Goal: Task Accomplishment & Management: Complete application form

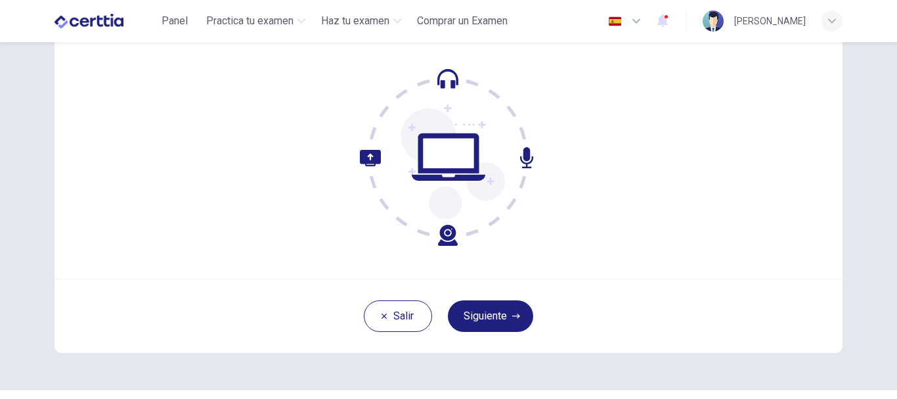
scroll to position [138, 0]
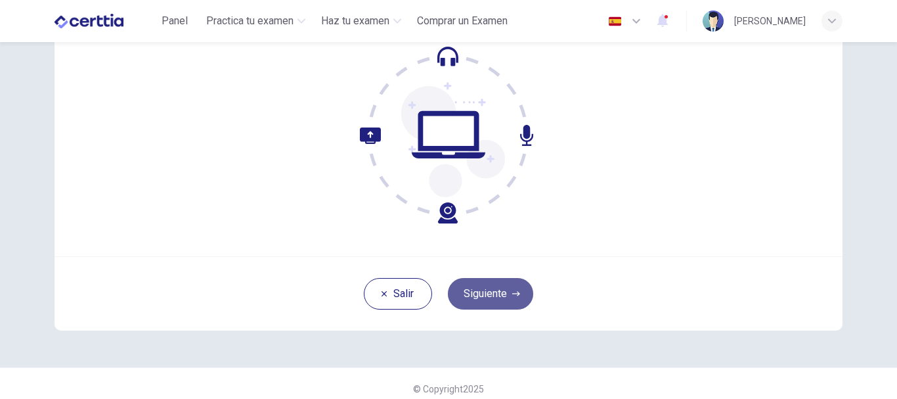
click at [479, 290] on button "Siguiente" at bounding box center [490, 294] width 85 height 32
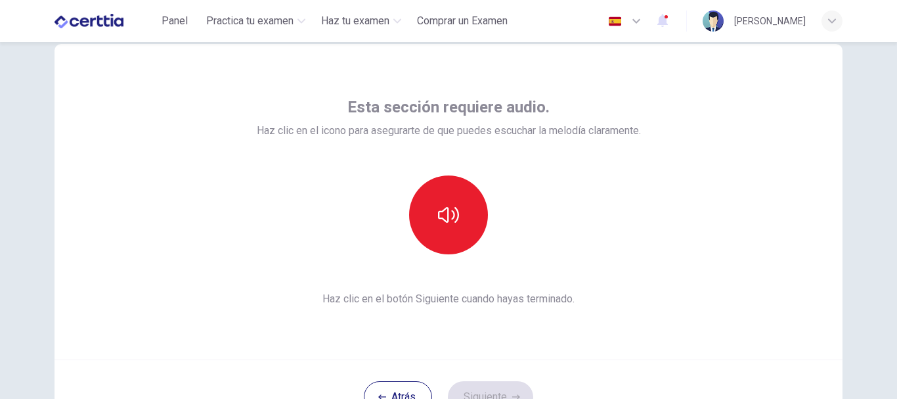
scroll to position [34, 0]
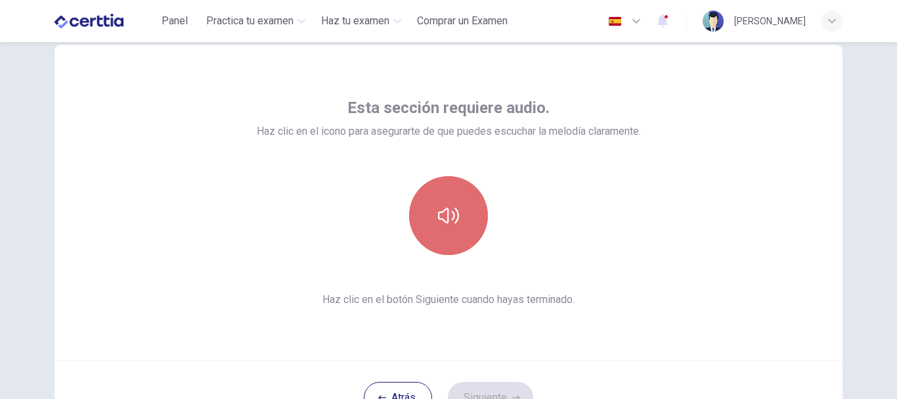
click at [451, 215] on icon "button" at bounding box center [448, 216] width 21 height 16
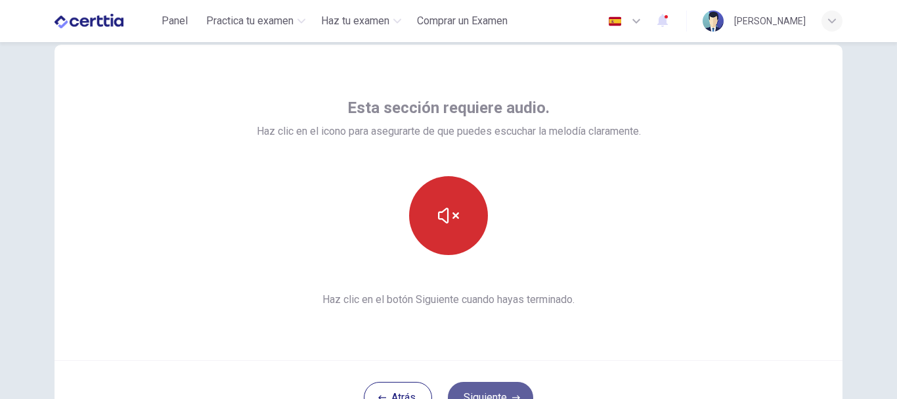
click at [481, 389] on button "Siguiente" at bounding box center [490, 398] width 85 height 32
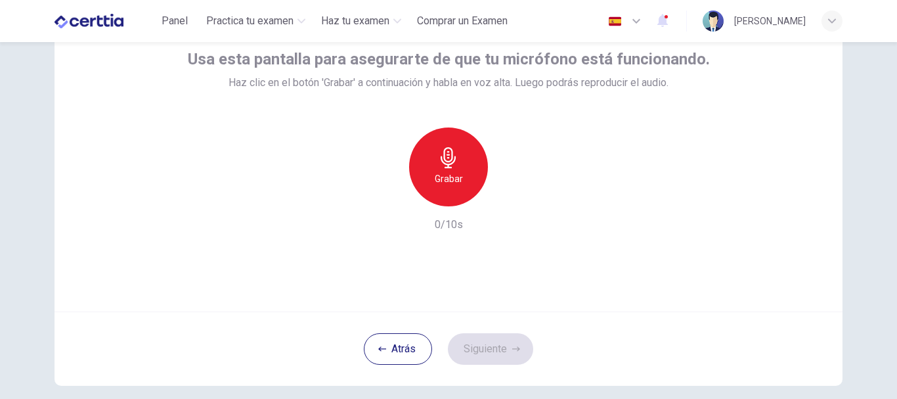
scroll to position [85, 0]
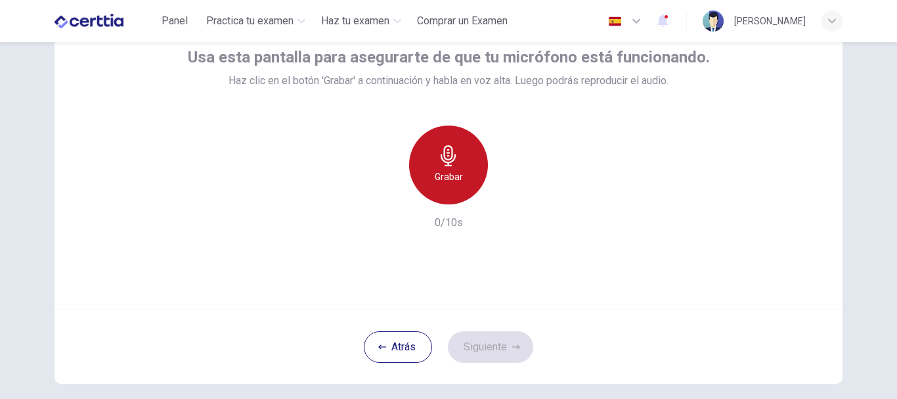
click at [464, 171] on div "Grabar" at bounding box center [448, 164] width 79 height 79
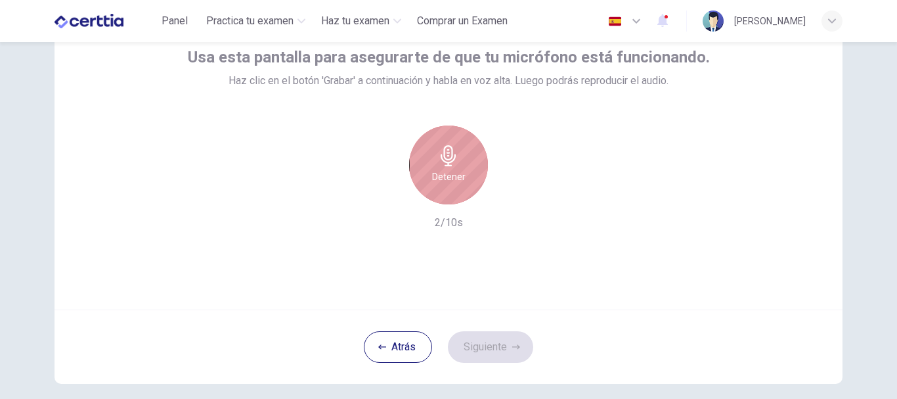
click at [442, 176] on h6 "Detener" at bounding box center [448, 177] width 33 height 16
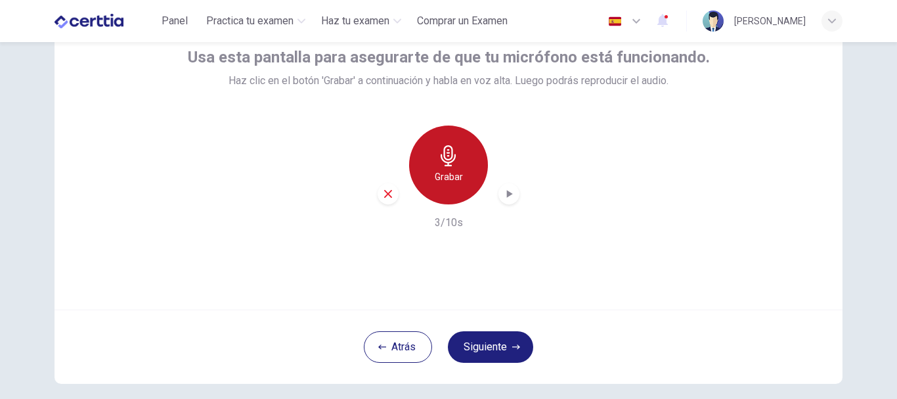
click at [453, 165] on icon "button" at bounding box center [448, 155] width 21 height 21
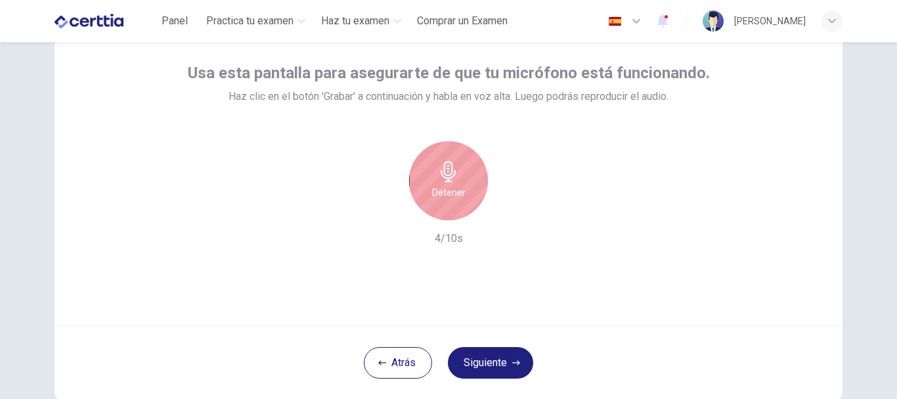
scroll to position [62, 0]
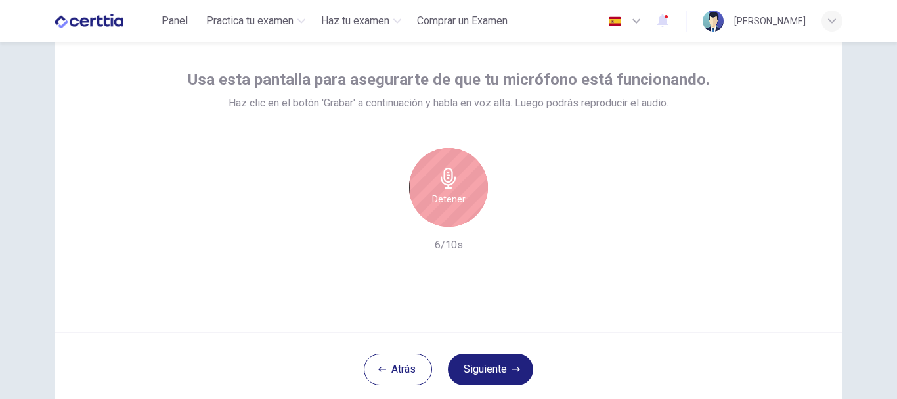
click at [438, 184] on icon "button" at bounding box center [448, 177] width 21 height 21
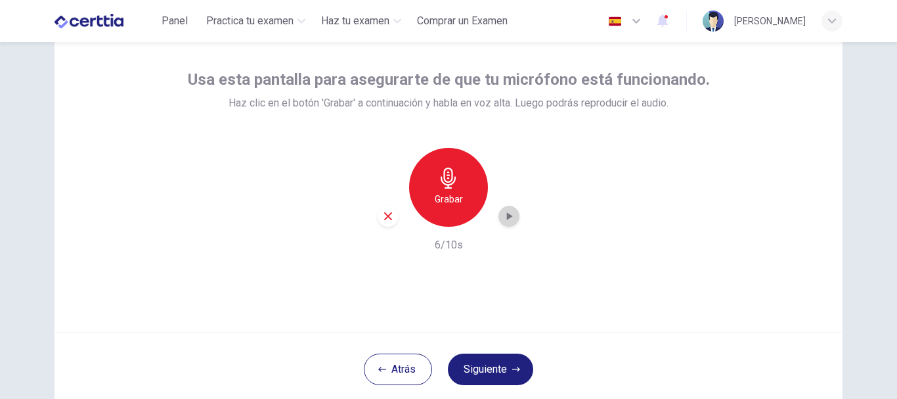
click at [510, 218] on icon "button" at bounding box center [508, 216] width 13 height 13
click at [476, 365] on button "Siguiente" at bounding box center [490, 369] width 85 height 32
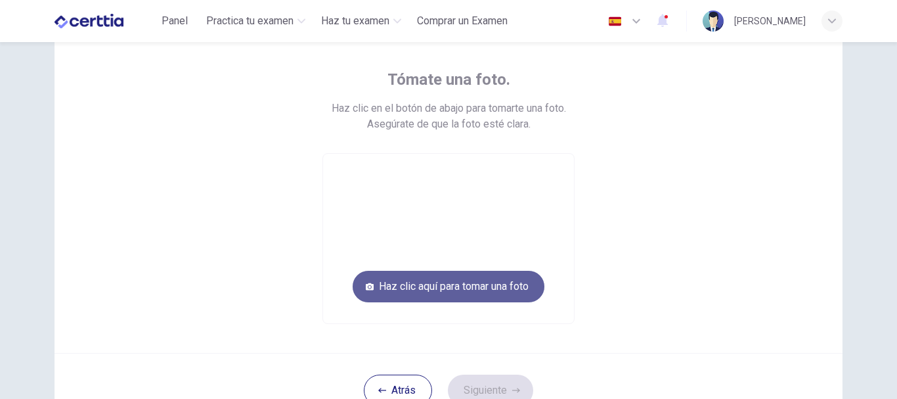
click at [476, 284] on button "Haz clic aquí para tomar una foto" at bounding box center [449, 287] width 192 height 32
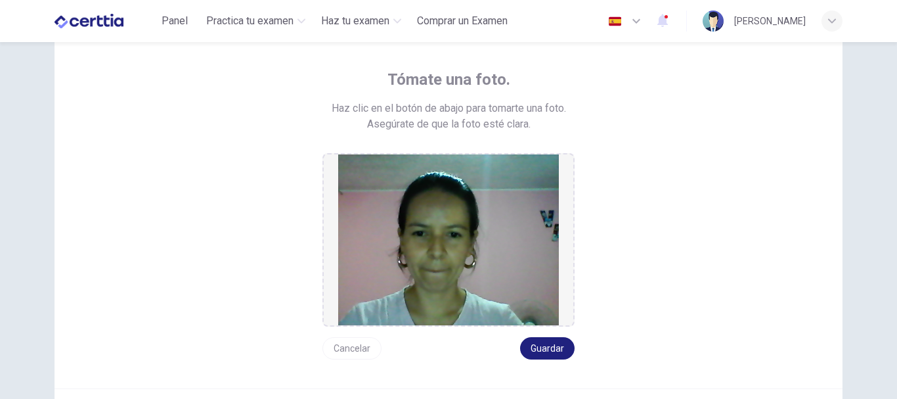
click at [352, 351] on button "Cancelar" at bounding box center [352, 348] width 59 height 22
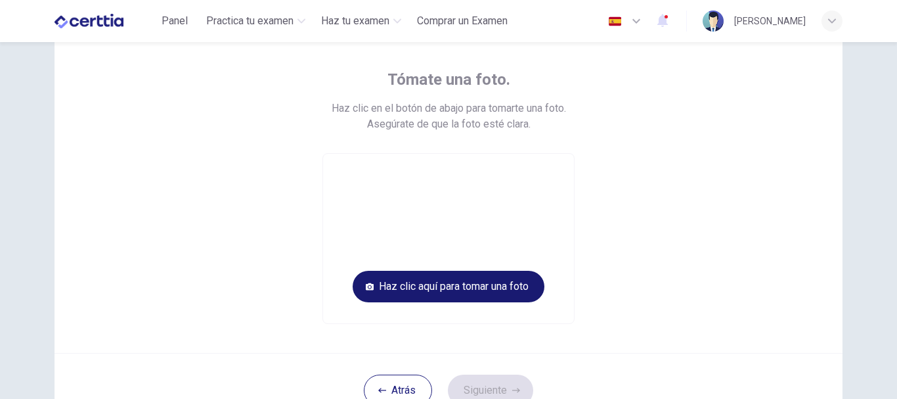
click at [457, 288] on button "Haz clic aquí para tomar una foto" at bounding box center [449, 287] width 192 height 32
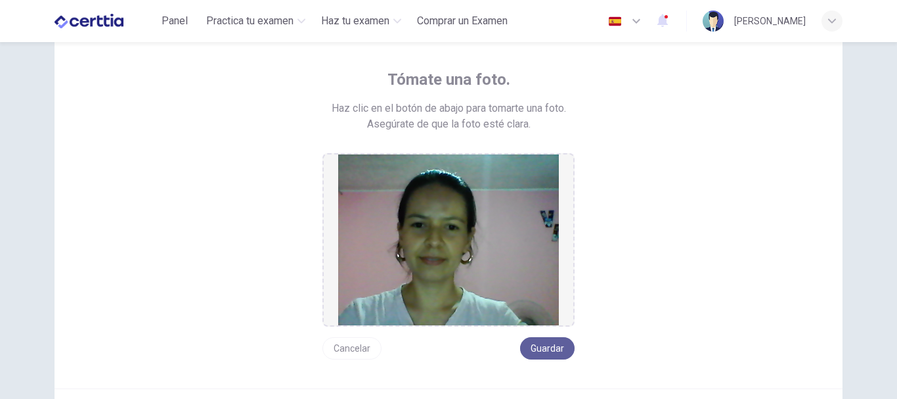
click at [541, 344] on button "Guardar" at bounding box center [547, 348] width 55 height 22
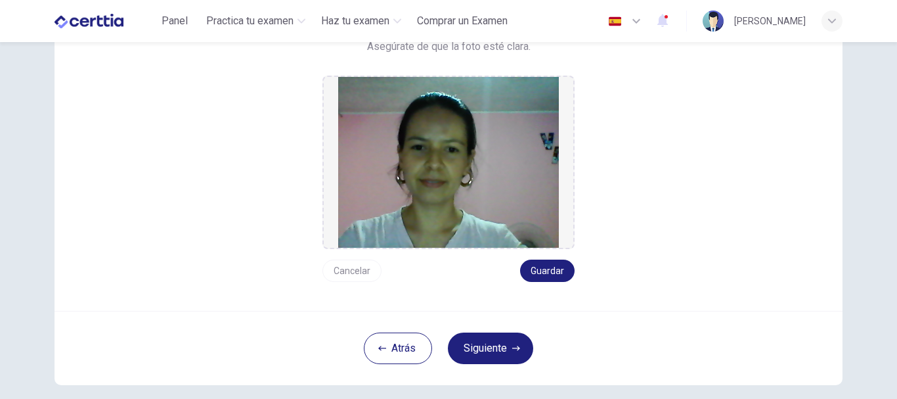
scroll to position [143, 0]
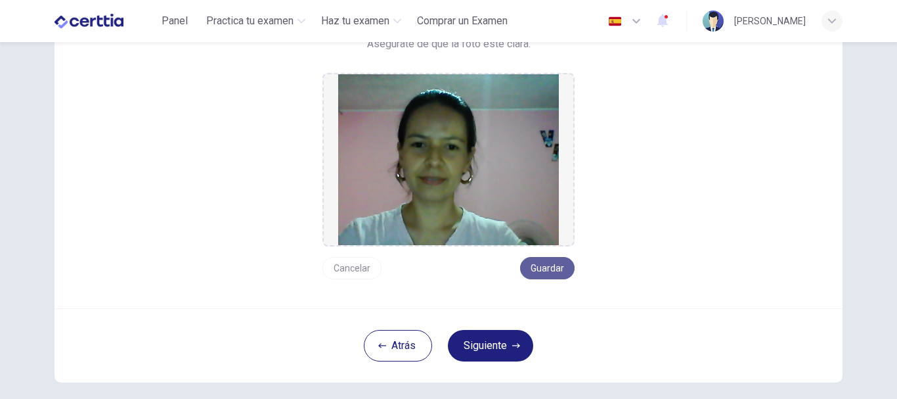
click at [538, 263] on button "Guardar" at bounding box center [547, 268] width 55 height 22
click at [489, 341] on button "Siguiente" at bounding box center [490, 346] width 85 height 32
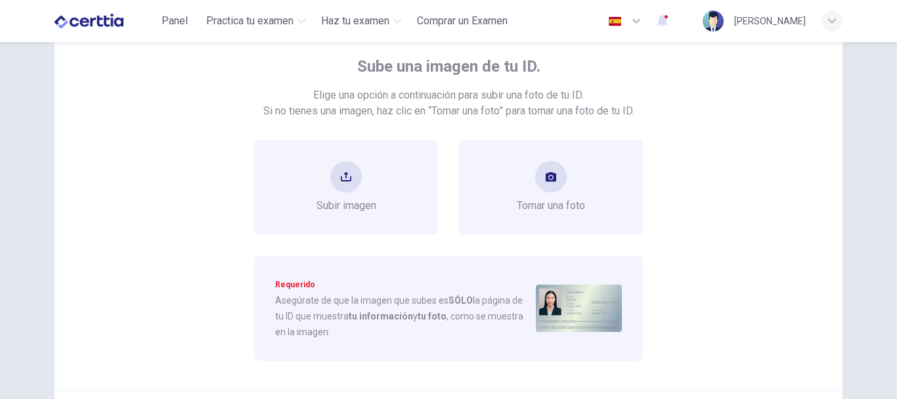
scroll to position [75, 0]
click at [563, 187] on div "Tomar una foto" at bounding box center [551, 188] width 68 height 53
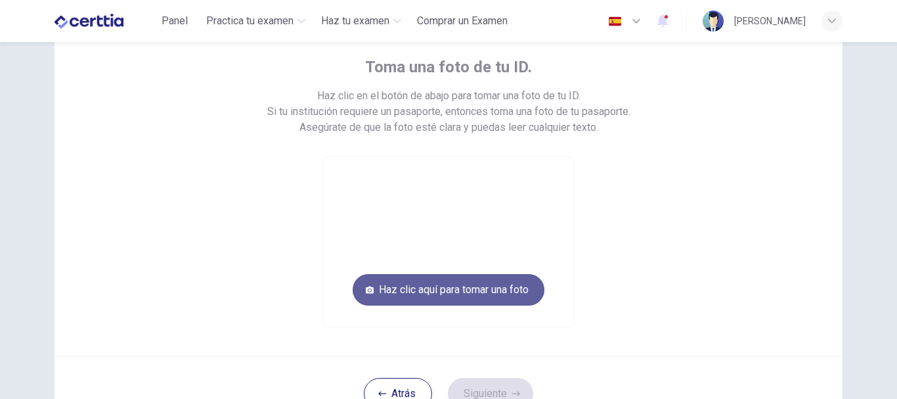
click at [477, 280] on button "Haz clic aquí para tomar una foto" at bounding box center [449, 290] width 192 height 32
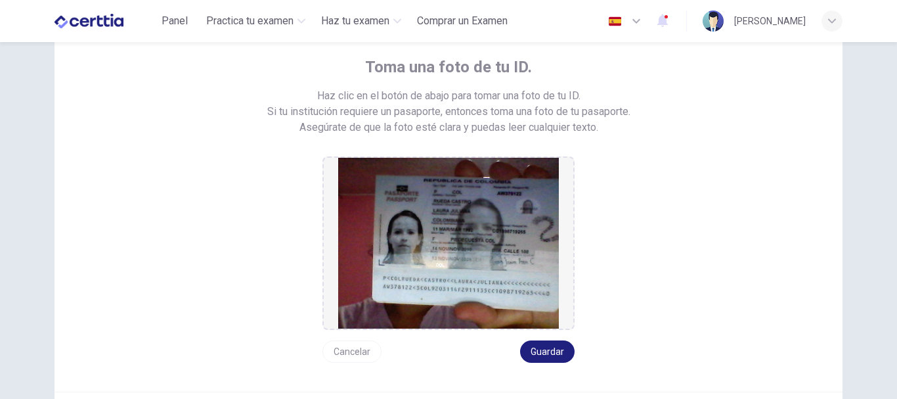
click at [351, 346] on button "Cancelar" at bounding box center [352, 351] width 59 height 22
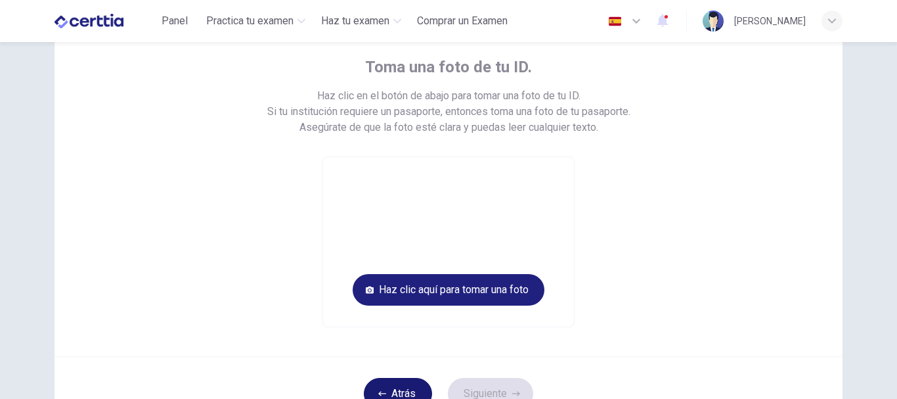
click at [391, 390] on button "Atrás" at bounding box center [398, 394] width 68 height 32
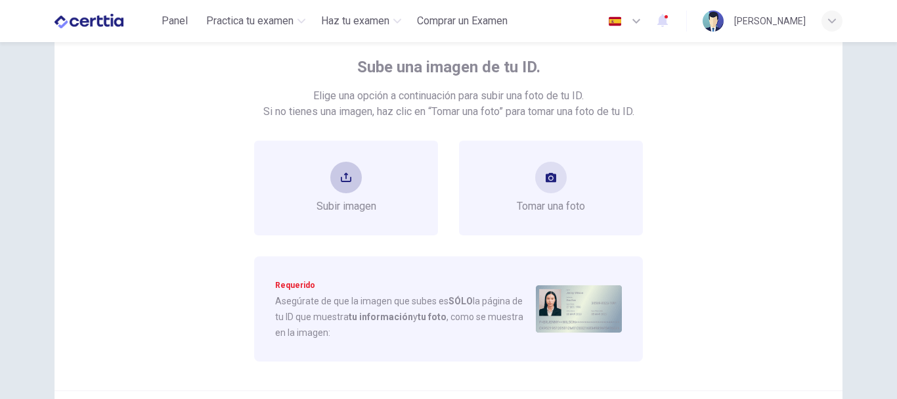
click at [361, 164] on div "Subir imagen" at bounding box center [347, 188] width 60 height 53
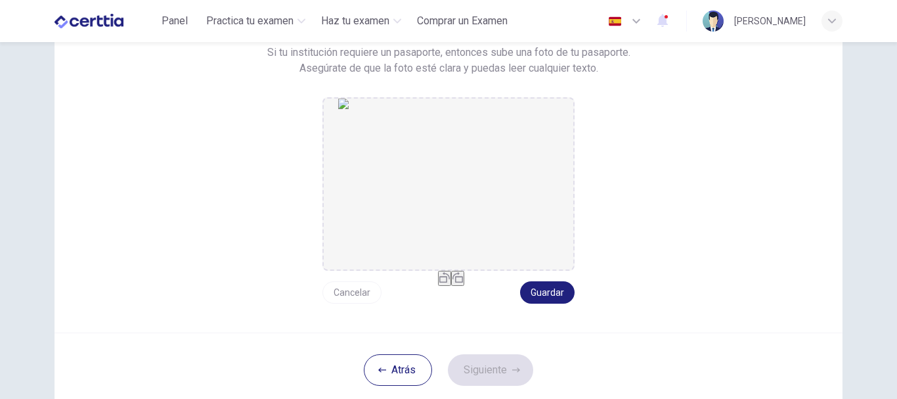
scroll to position [165, 0]
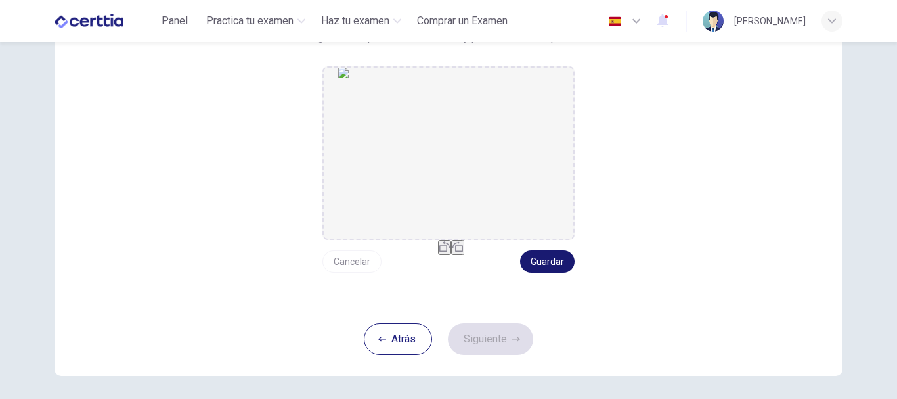
click at [548, 263] on button "Guardar" at bounding box center [547, 261] width 55 height 22
click at [503, 336] on button "Siguiente" at bounding box center [490, 339] width 85 height 32
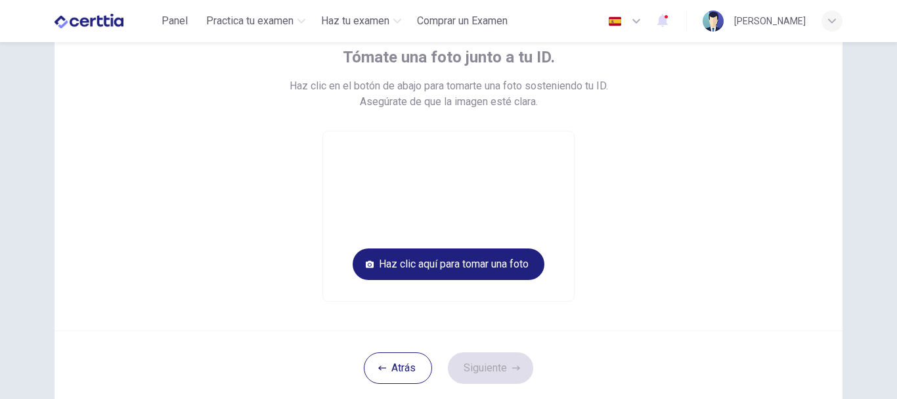
scroll to position [79, 0]
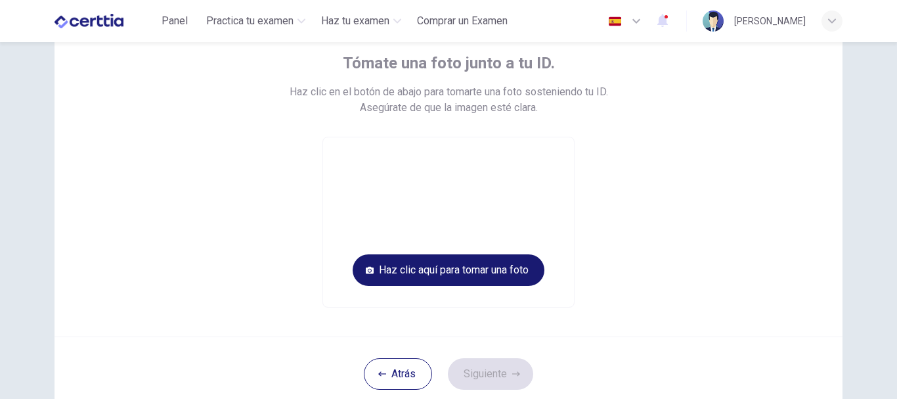
click at [419, 265] on button "Haz clic aquí para tomar una foto" at bounding box center [449, 270] width 192 height 32
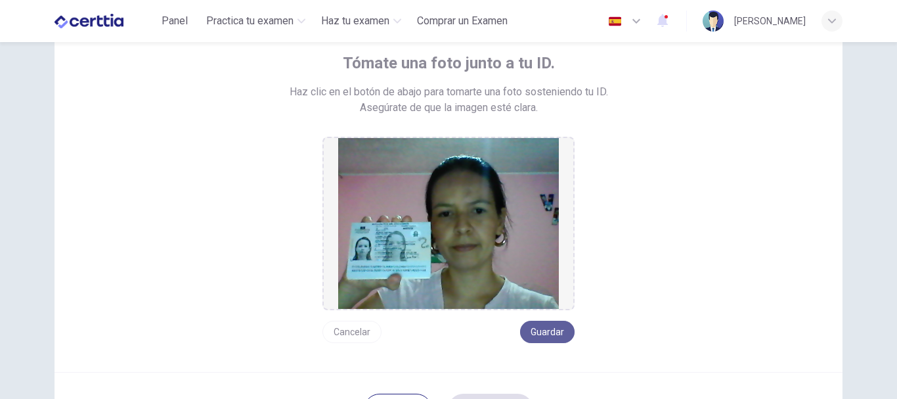
click at [548, 330] on button "Guardar" at bounding box center [547, 332] width 55 height 22
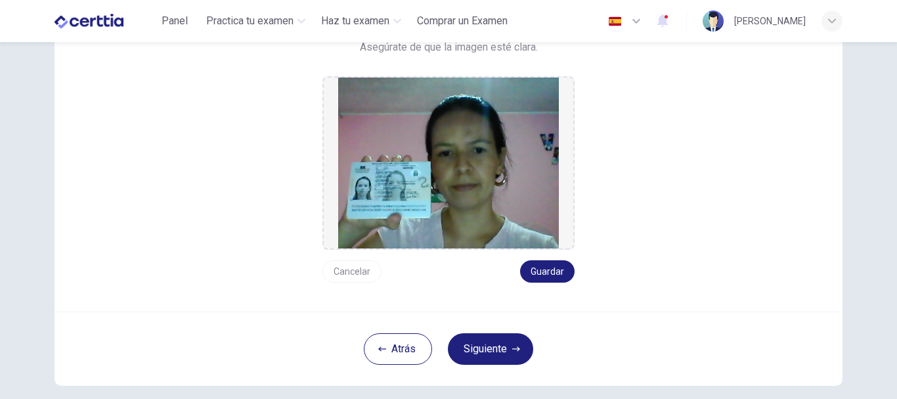
scroll to position [173, 0]
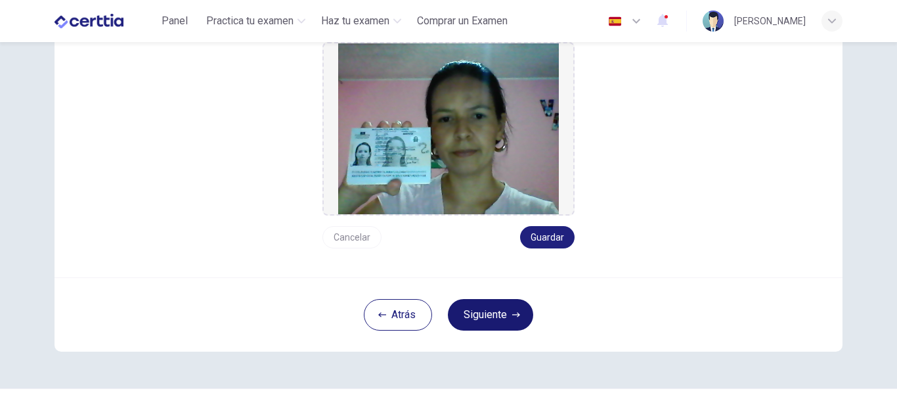
click at [497, 307] on button "Siguiente" at bounding box center [490, 315] width 85 height 32
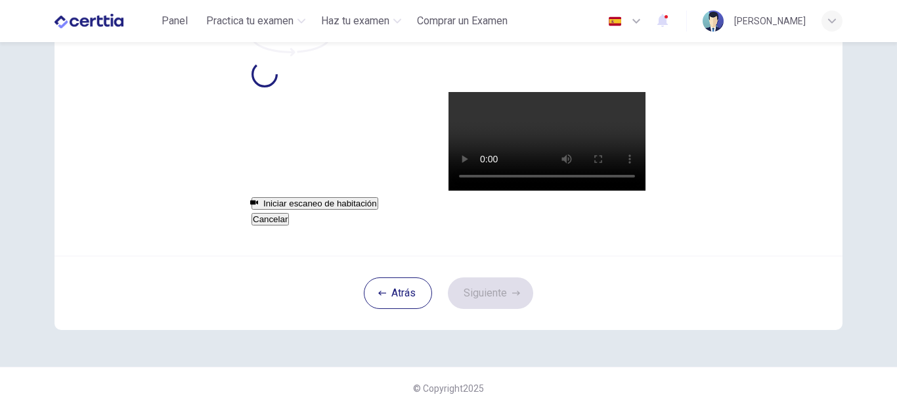
scroll to position [23, 0]
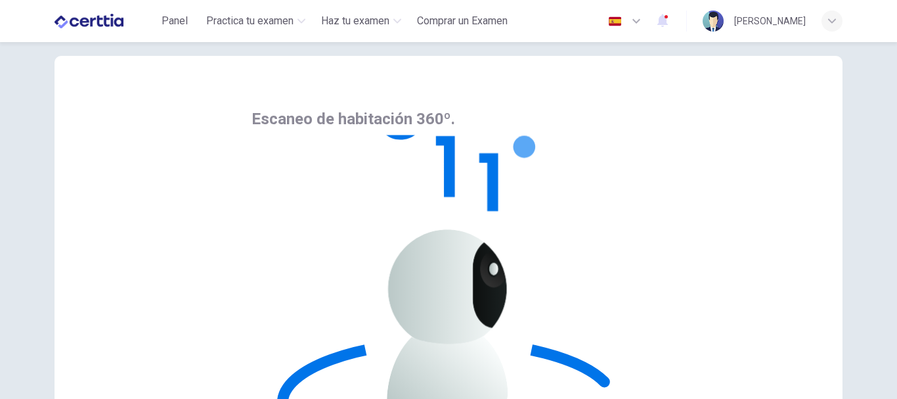
drag, startPoint x: 889, startPoint y: 200, endPoint x: 892, endPoint y: 250, distance: 50.0
click at [892, 250] on div "Escaneo de habitación 360º. Haz clic en Iniciar escaneo de habitación y complet…" at bounding box center [448, 220] width 897 height 357
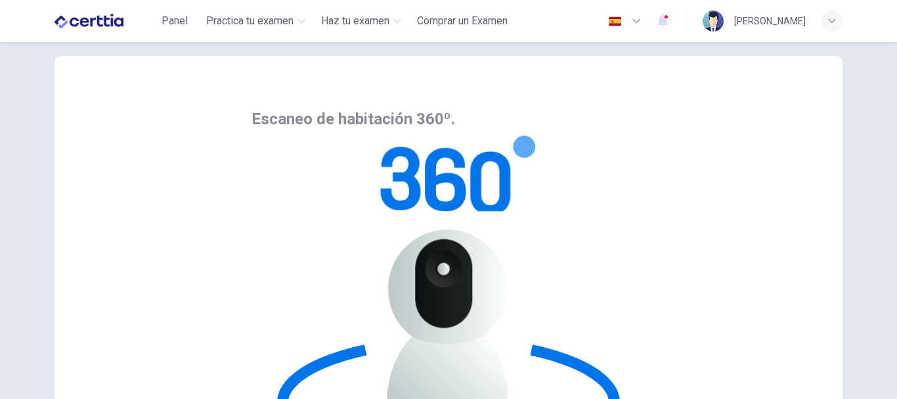
scroll to position [114, 0]
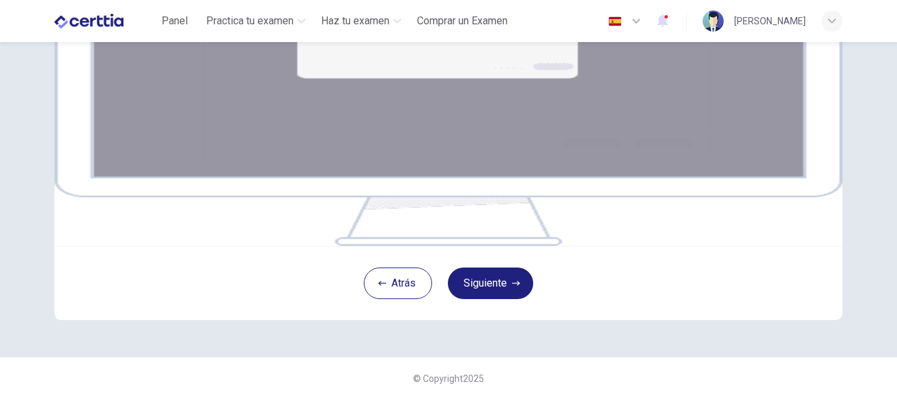
scroll to position [213, 0]
click at [500, 299] on button "Siguiente" at bounding box center [490, 283] width 85 height 32
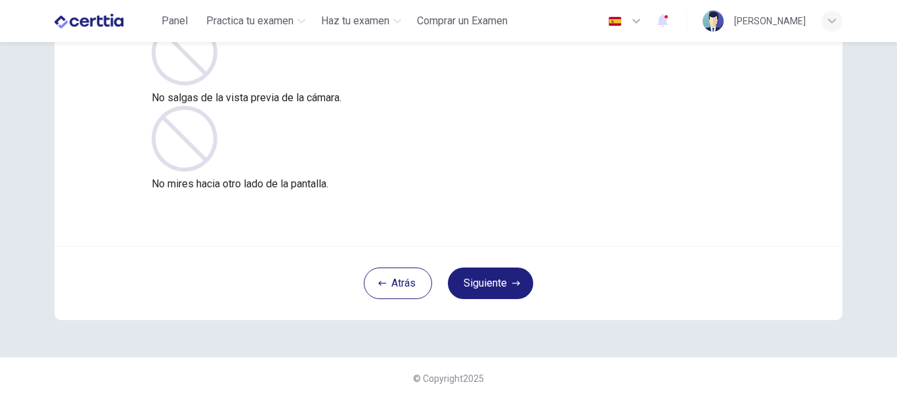
scroll to position [148, 0]
click at [492, 282] on button "Siguiente" at bounding box center [490, 283] width 85 height 32
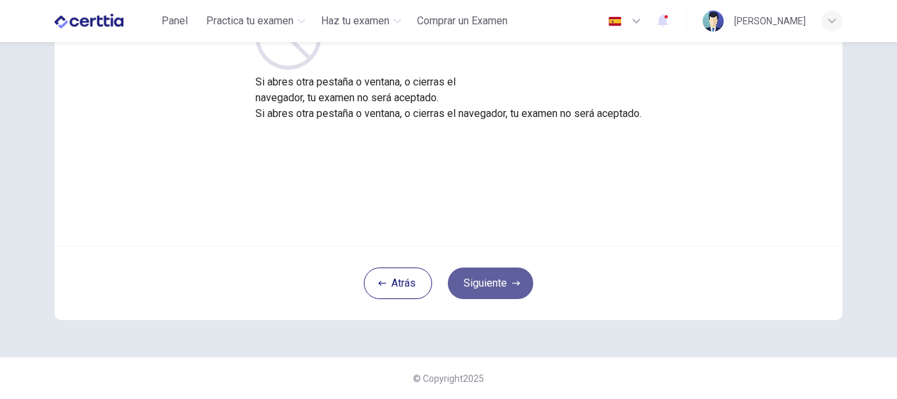
click at [492, 282] on button "Siguiente" at bounding box center [490, 283] width 85 height 32
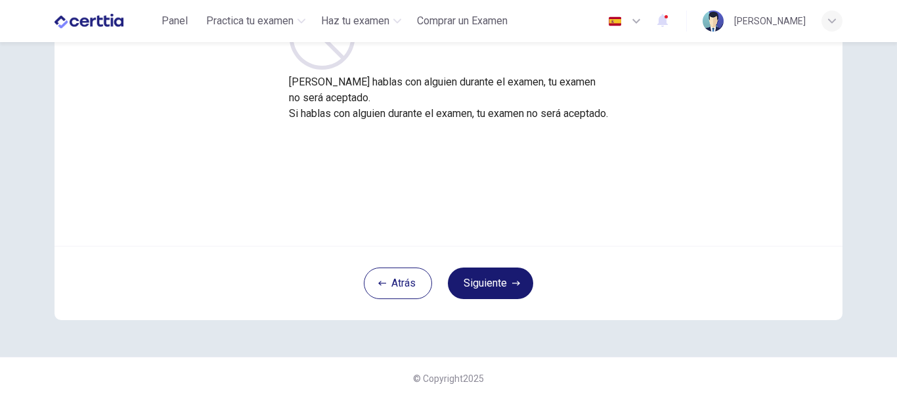
click at [492, 282] on button "Siguiente" at bounding box center [490, 283] width 85 height 32
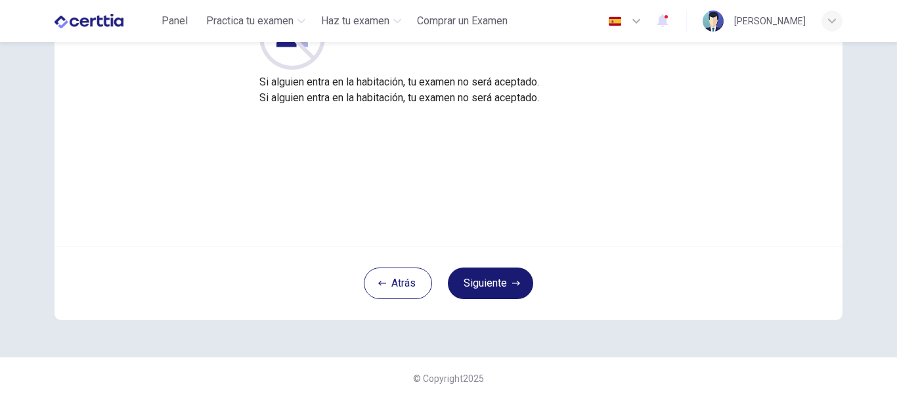
click at [492, 282] on button "Siguiente" at bounding box center [490, 283] width 85 height 32
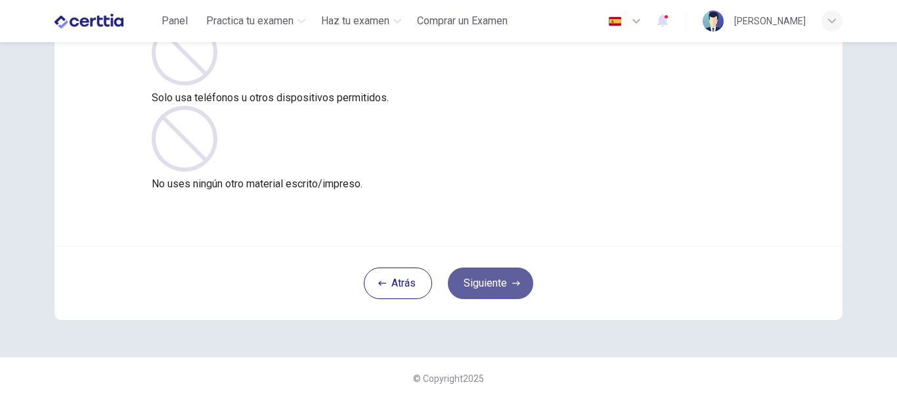
click at [492, 282] on button "Siguiente" at bounding box center [490, 283] width 85 height 32
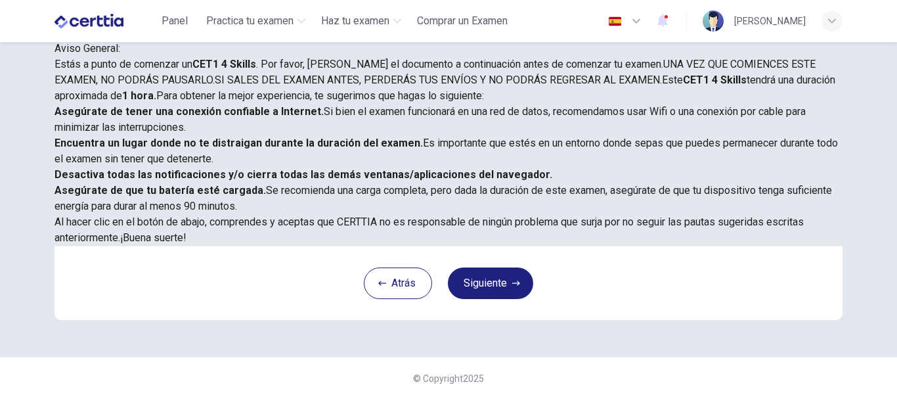
scroll to position [332, 0]
click at [491, 289] on button "Siguiente" at bounding box center [490, 283] width 85 height 32
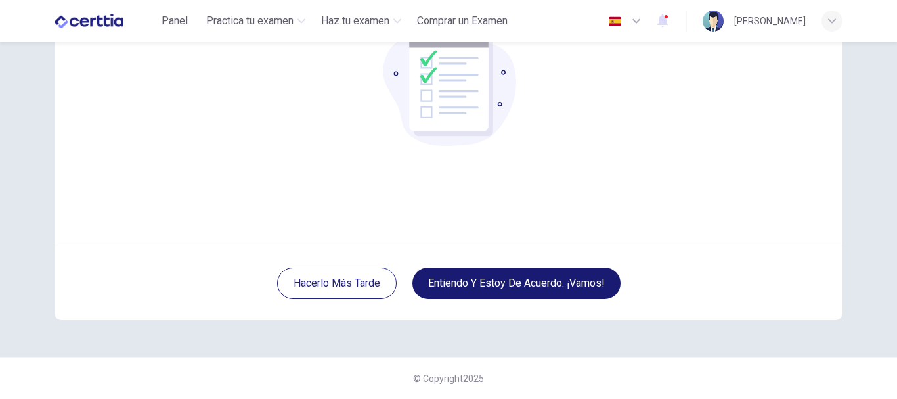
scroll to position [148, 0]
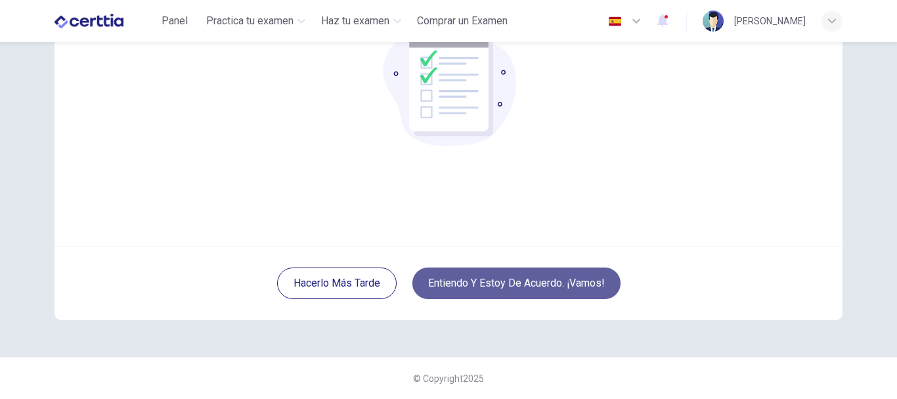
click at [491, 289] on button "Entiendo y estoy de acuerdo. ¡Vamos!" at bounding box center [516, 283] width 208 height 32
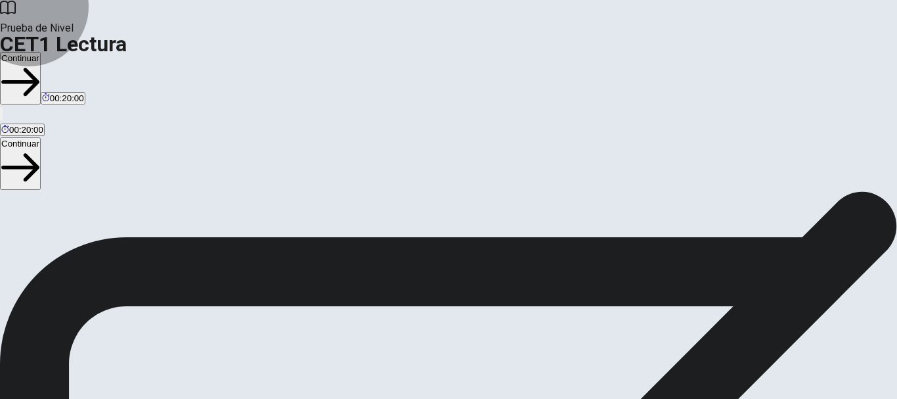
click at [41, 52] on button "Continuar" at bounding box center [20, 78] width 41 height 53
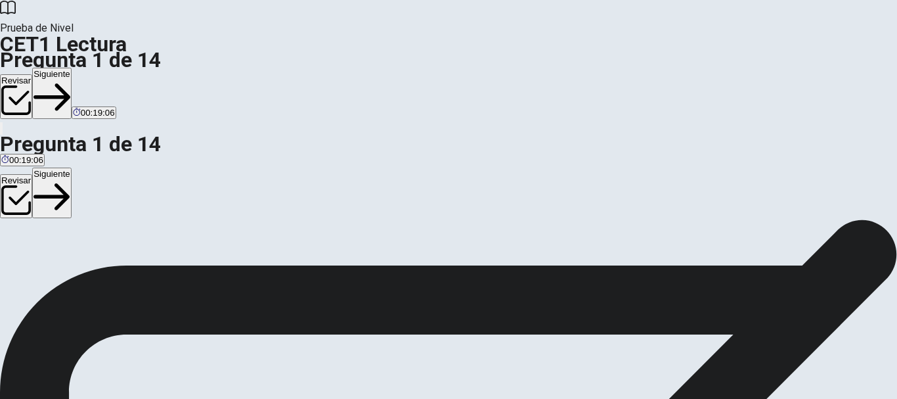
scroll to position [68, 0]
click at [72, 68] on button "Siguiente" at bounding box center [51, 93] width 39 height 51
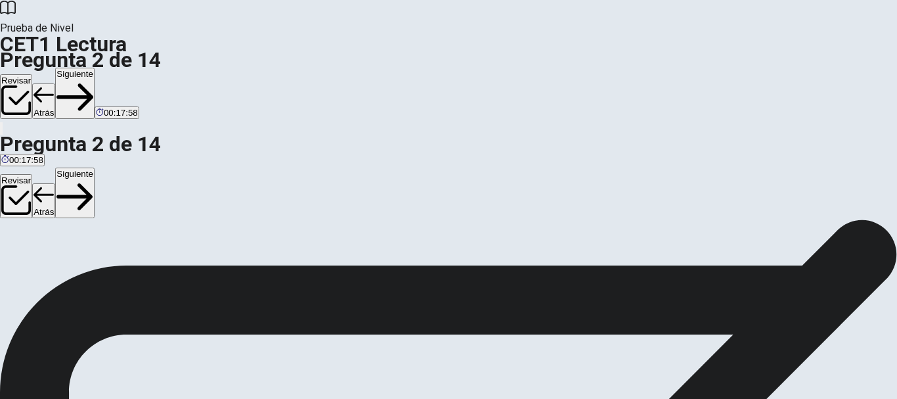
click at [95, 68] on button "Siguiente" at bounding box center [74, 93] width 39 height 51
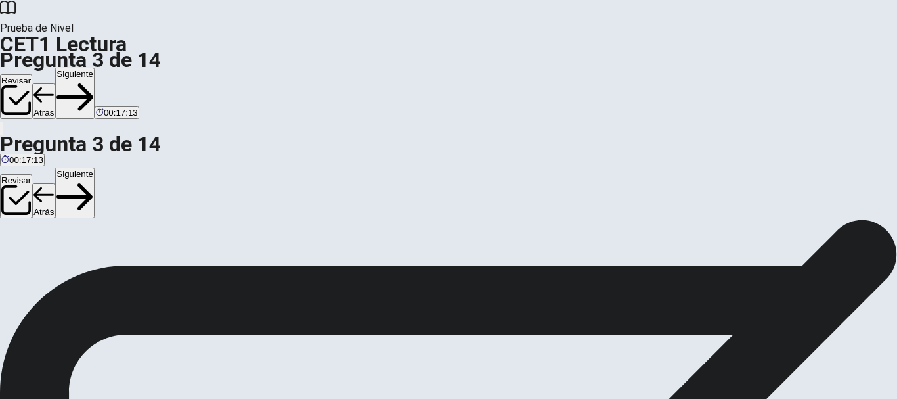
click at [95, 68] on button "Siguiente" at bounding box center [74, 93] width 39 height 51
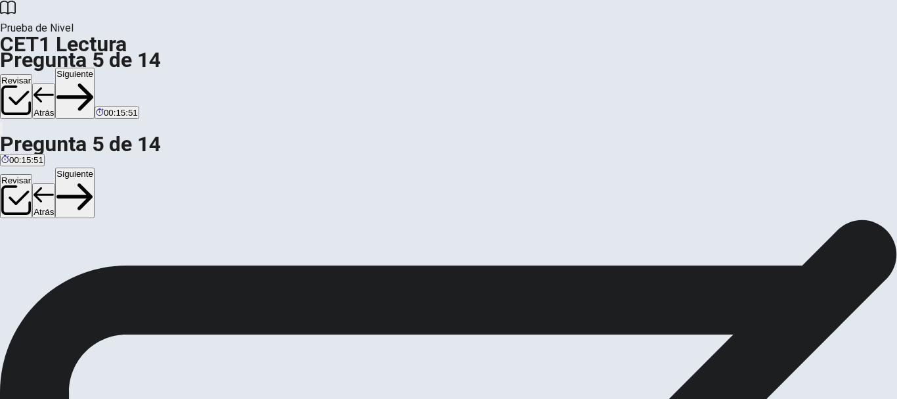
scroll to position [275, 0]
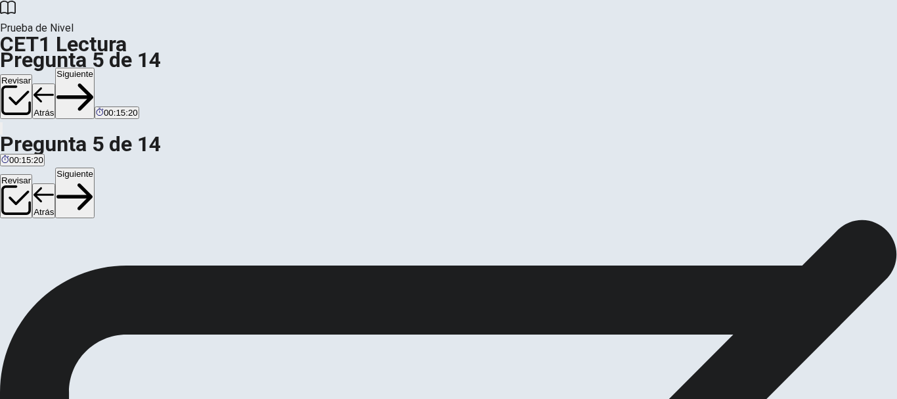
click at [95, 68] on button "Siguiente" at bounding box center [74, 93] width 39 height 51
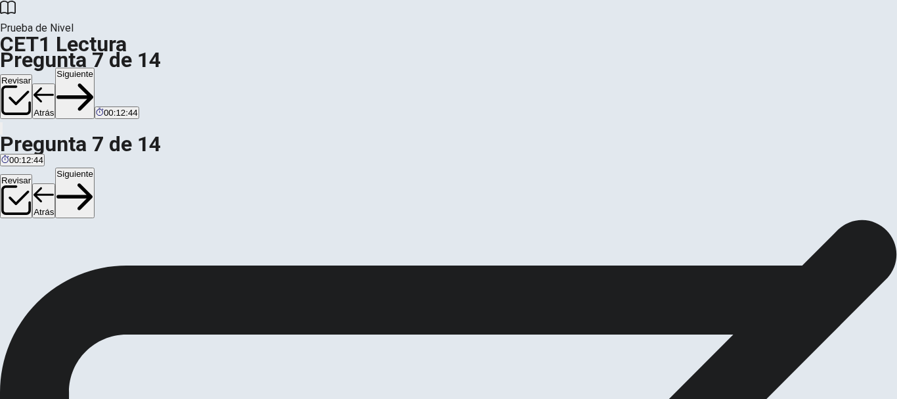
click at [95, 68] on button "Siguiente" at bounding box center [74, 93] width 39 height 51
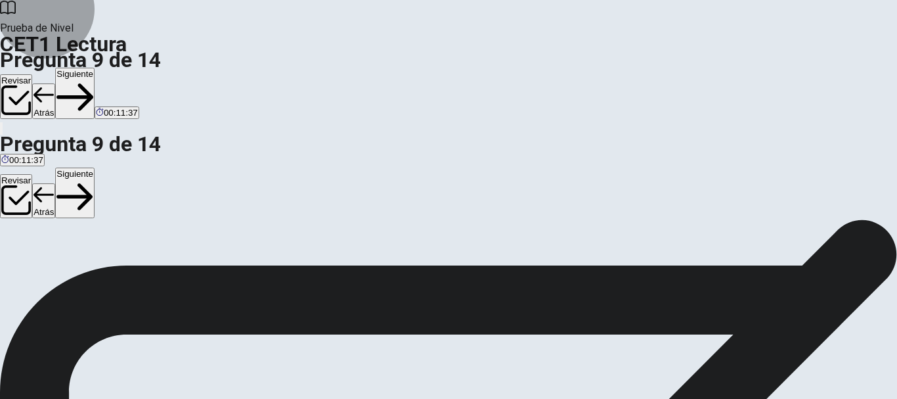
click at [95, 68] on button "Siguiente" at bounding box center [74, 93] width 39 height 51
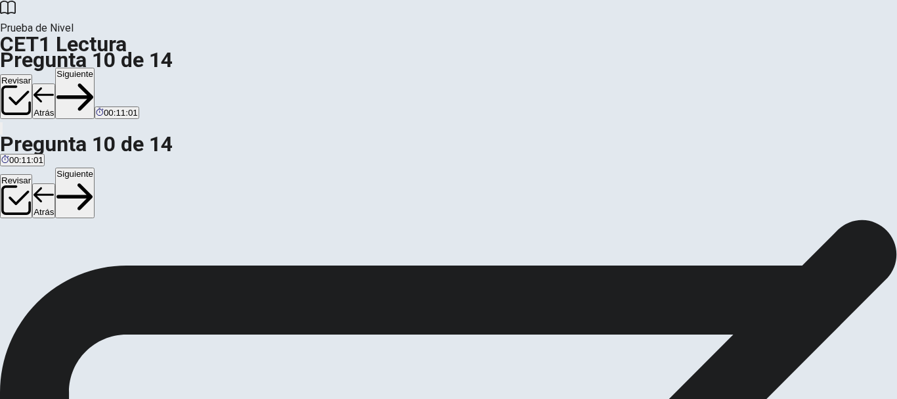
click at [95, 68] on button "Siguiente" at bounding box center [74, 93] width 39 height 51
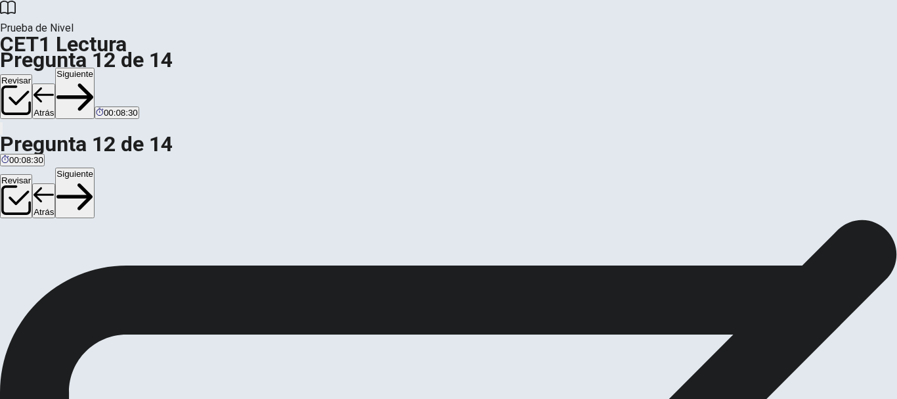
click at [95, 68] on button "Siguiente" at bounding box center [74, 93] width 39 height 51
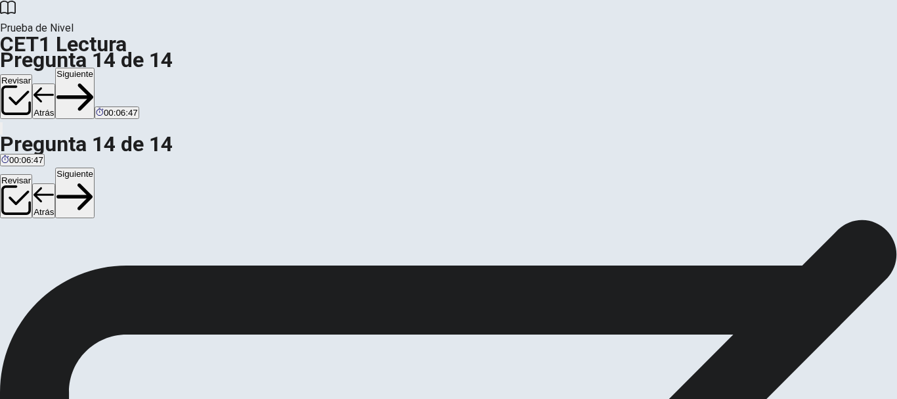
scroll to position [0, 0]
drag, startPoint x: 129, startPoint y: 246, endPoint x: 395, endPoint y: 178, distance: 275.3
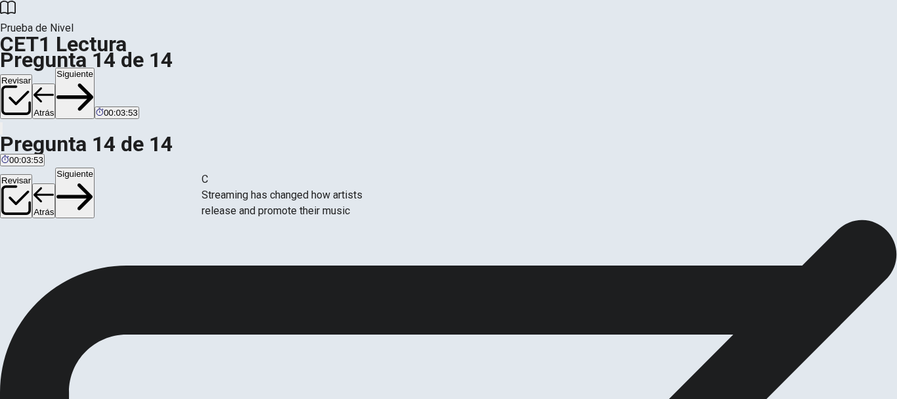
scroll to position [85, 0]
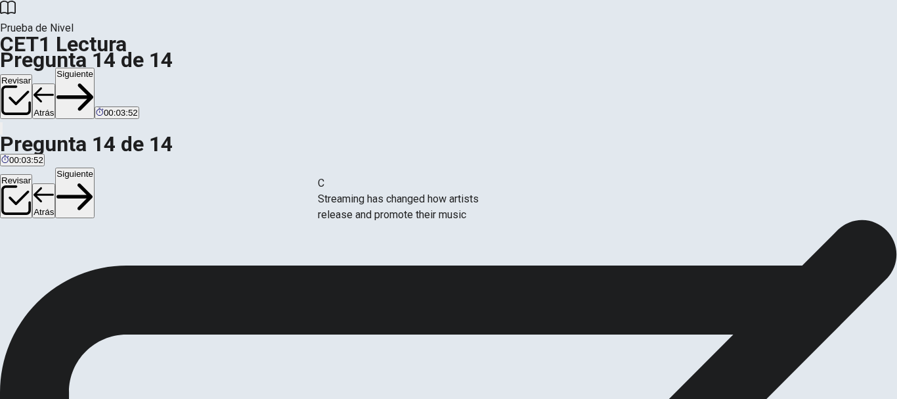
drag, startPoint x: 133, startPoint y: 160, endPoint x: 382, endPoint y: 211, distance: 253.4
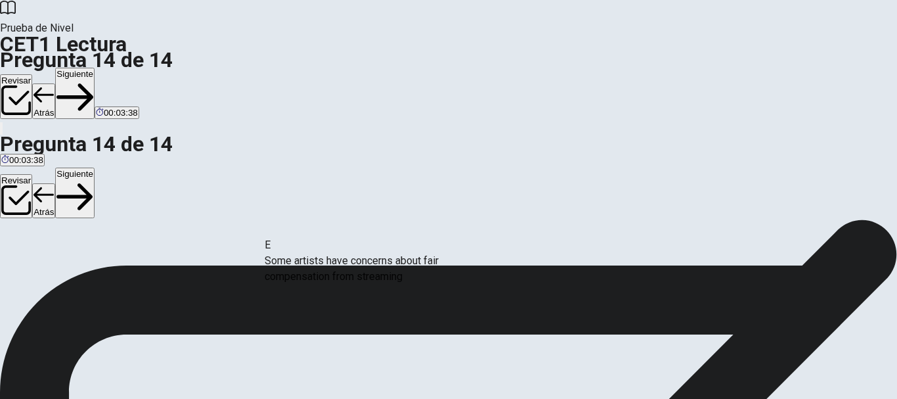
drag, startPoint x: 160, startPoint y: 252, endPoint x: 426, endPoint y: 295, distance: 269.5
click at [95, 68] on button "Siguiente" at bounding box center [74, 93] width 39 height 51
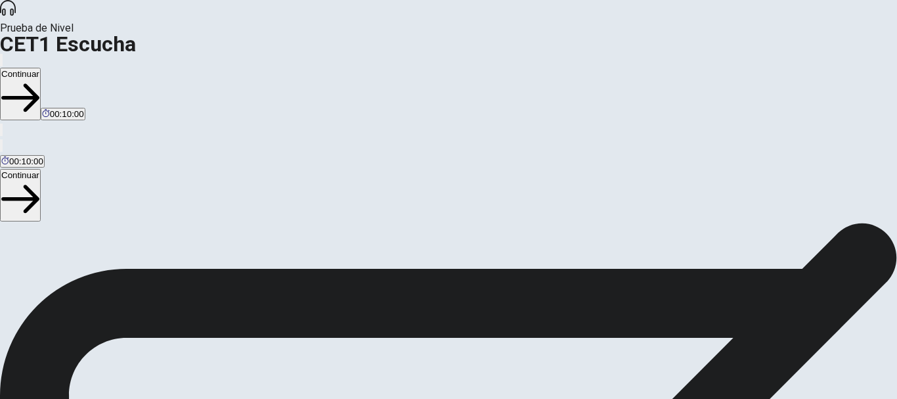
scroll to position [0, 0]
click at [41, 68] on button "Continuar" at bounding box center [20, 94] width 41 height 53
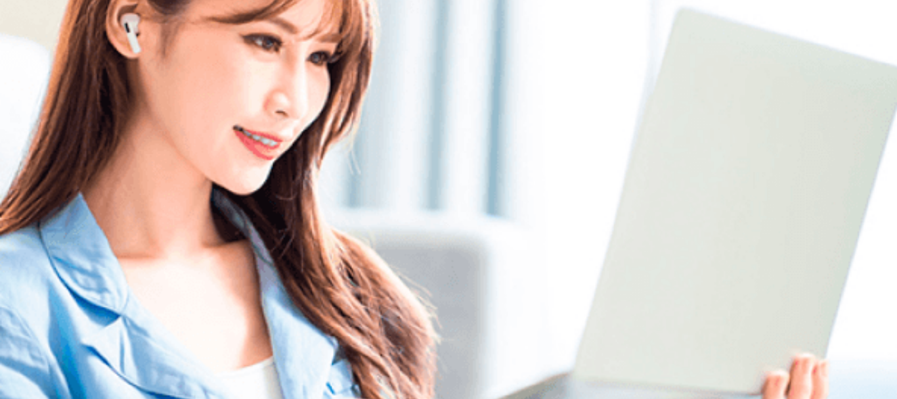
scroll to position [0, 0]
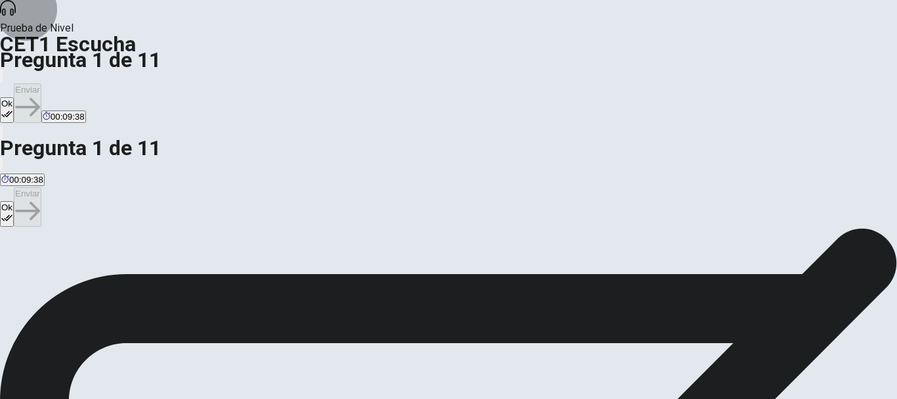
click at [14, 97] on button "Ok" at bounding box center [7, 110] width 14 height 26
click at [41, 83] on button "Enviar" at bounding box center [28, 102] width 28 height 39
click at [14, 97] on button "Ok" at bounding box center [7, 110] width 14 height 26
click at [41, 83] on button "Enviar" at bounding box center [28, 102] width 28 height 39
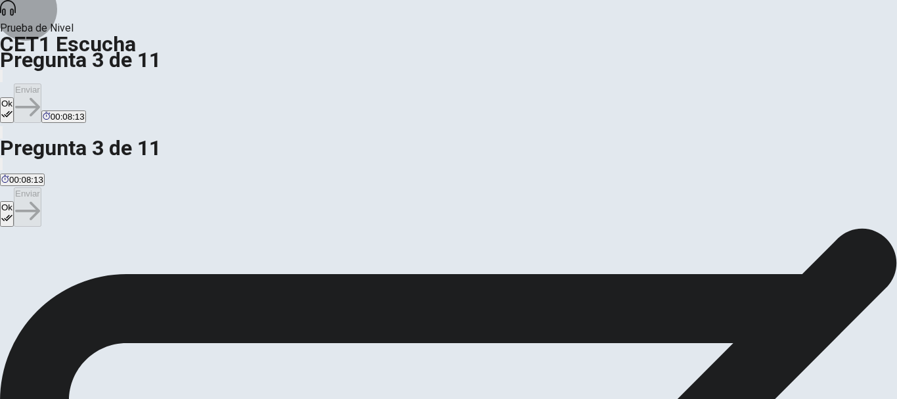
click at [14, 97] on button "Ok" at bounding box center [7, 110] width 14 height 26
click at [41, 83] on button "Enviar" at bounding box center [28, 102] width 28 height 39
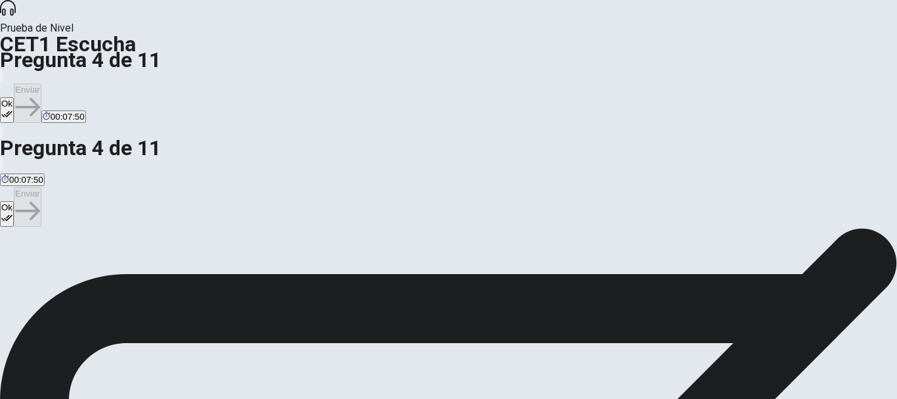
click at [14, 97] on button "Ok" at bounding box center [7, 110] width 14 height 26
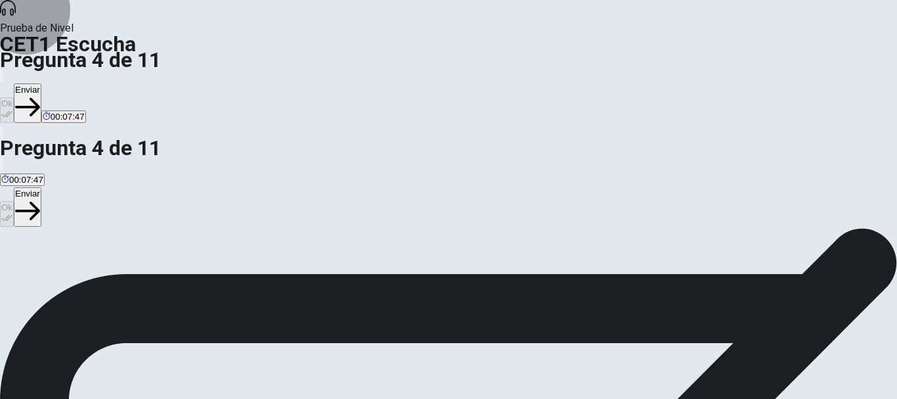
click at [41, 83] on button "Enviar" at bounding box center [28, 102] width 28 height 39
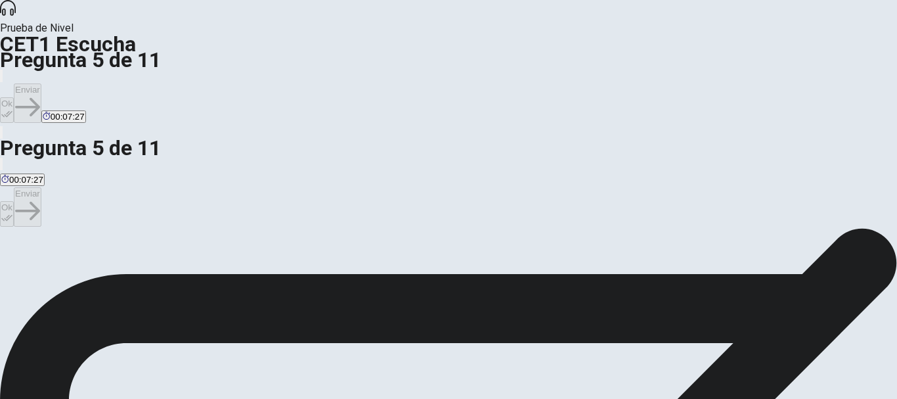
click at [14, 97] on button "Ok" at bounding box center [7, 110] width 14 height 26
click at [41, 83] on button "Enviar" at bounding box center [28, 102] width 28 height 39
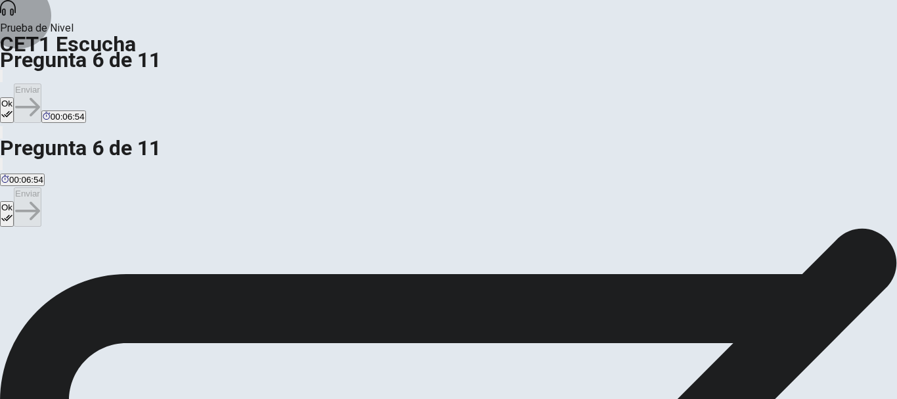
click at [14, 97] on button "Ok" at bounding box center [7, 110] width 14 height 26
click at [41, 83] on button "Enviar" at bounding box center [28, 102] width 28 height 39
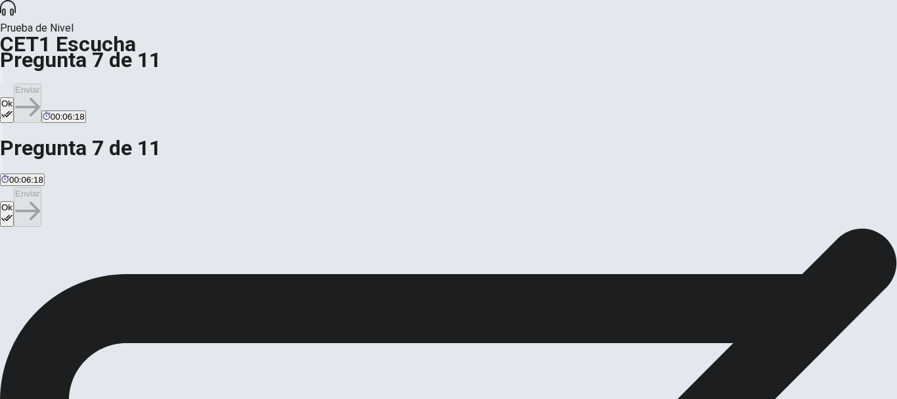
click at [14, 97] on button "Ok" at bounding box center [7, 110] width 14 height 26
click at [41, 83] on button "Enviar" at bounding box center [28, 102] width 28 height 39
click at [12, 108] on icon "button" at bounding box center [6, 113] width 11 height 11
click at [41, 83] on button "Enviar" at bounding box center [28, 102] width 28 height 39
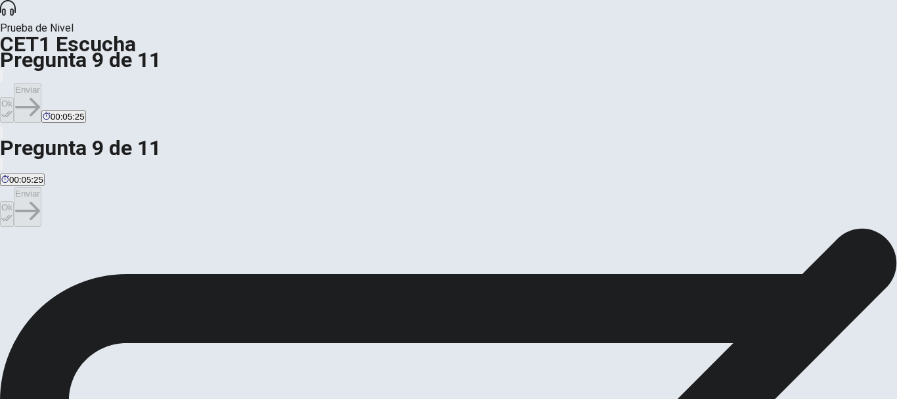
click at [14, 97] on button "Ok" at bounding box center [7, 110] width 14 height 26
click at [41, 83] on button "Enviar" at bounding box center [28, 102] width 28 height 39
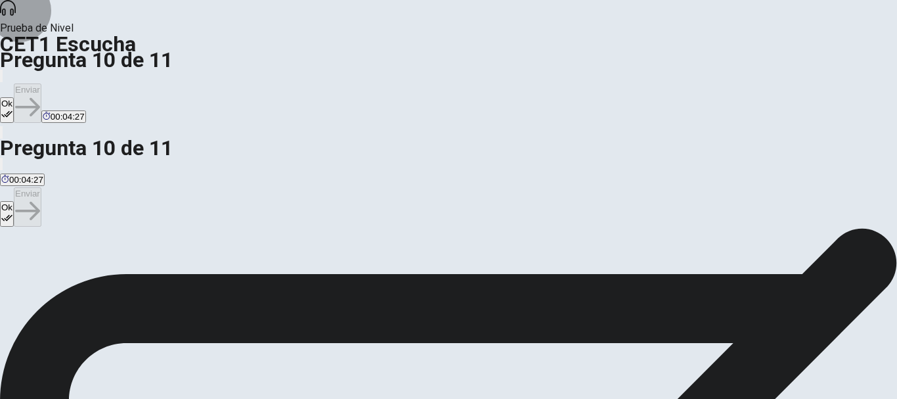
click at [14, 97] on button "Ok" at bounding box center [7, 110] width 14 height 26
click at [41, 83] on button "Enviar" at bounding box center [28, 102] width 28 height 39
click at [14, 97] on button "Ok" at bounding box center [7, 110] width 14 height 26
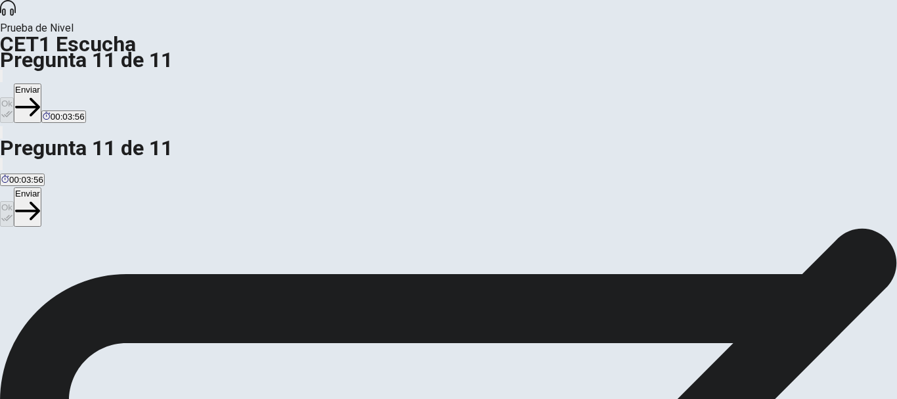
click at [41, 83] on button "Enviar" at bounding box center [28, 102] width 28 height 39
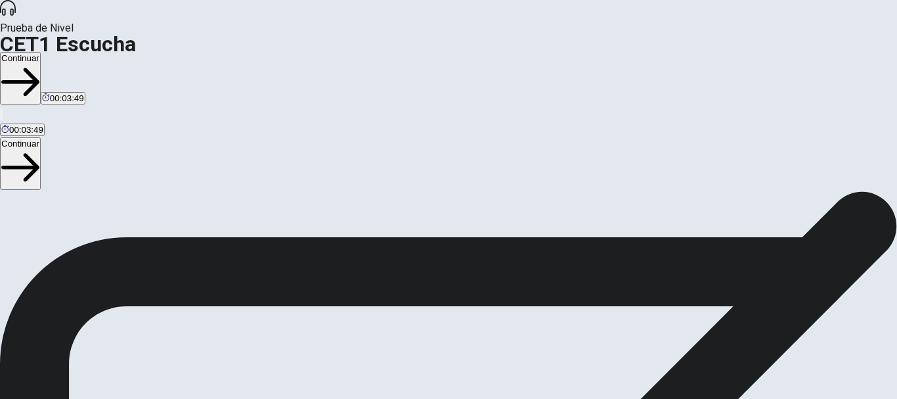
scroll to position [64, 0]
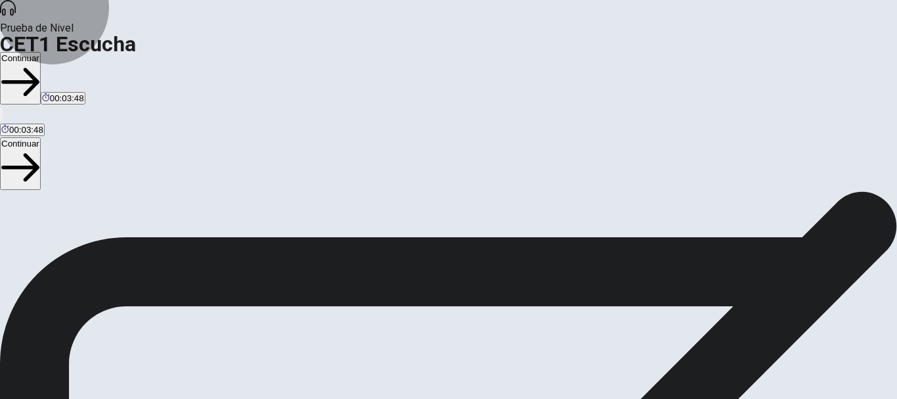
click at [41, 52] on button "Continuar" at bounding box center [20, 78] width 41 height 53
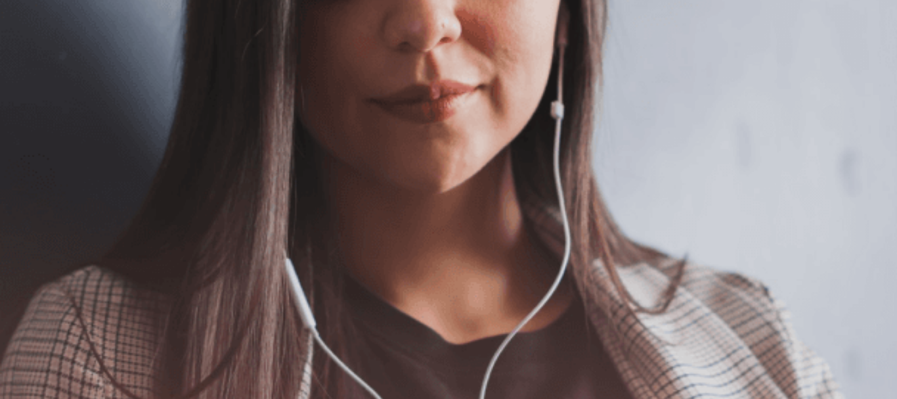
scroll to position [0, 0]
click at [41, 68] on button "Continuar" at bounding box center [20, 94] width 41 height 53
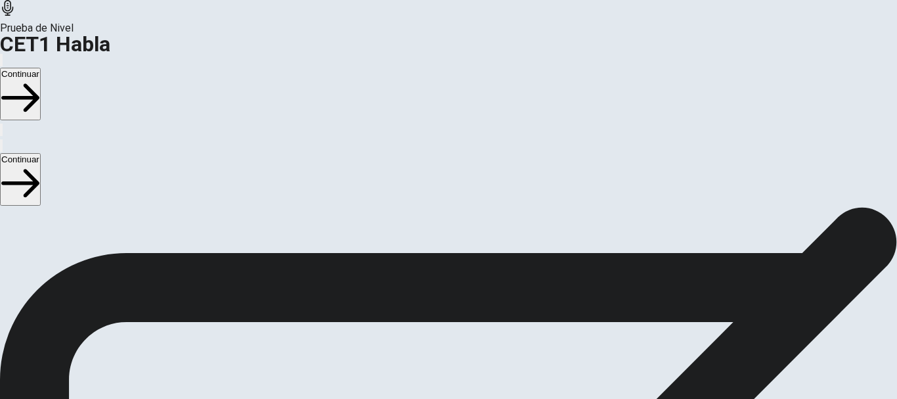
click at [41, 68] on button "Continuar" at bounding box center [20, 94] width 41 height 53
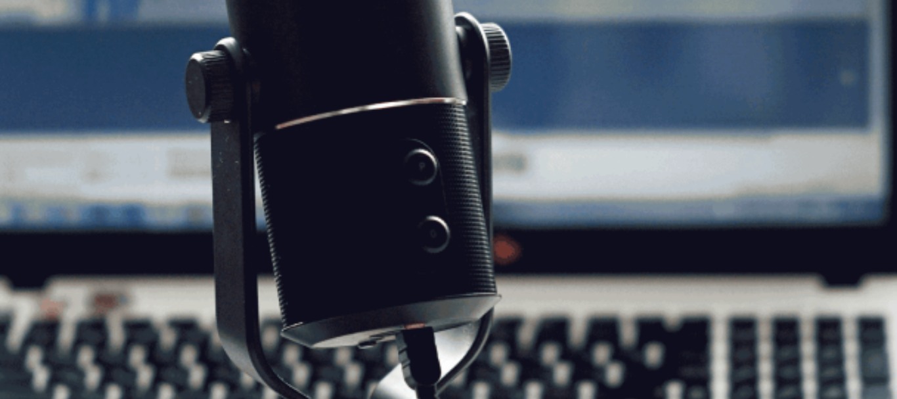
scroll to position [122, 0]
click at [41, 68] on button "Continuar" at bounding box center [20, 94] width 41 height 53
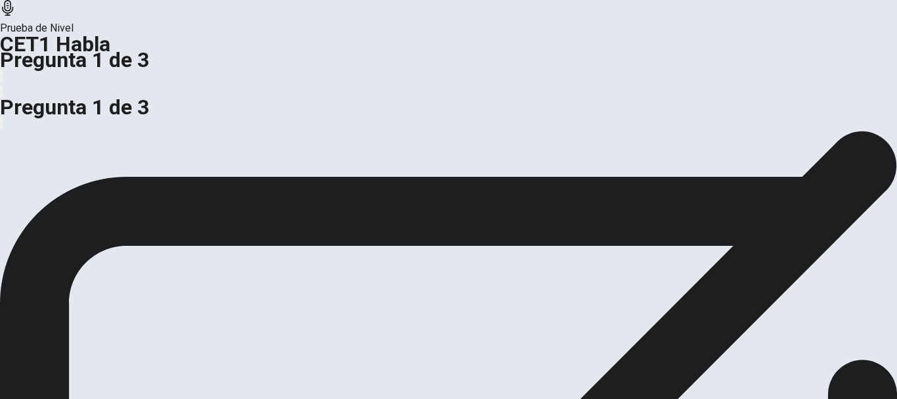
scroll to position [89, 0]
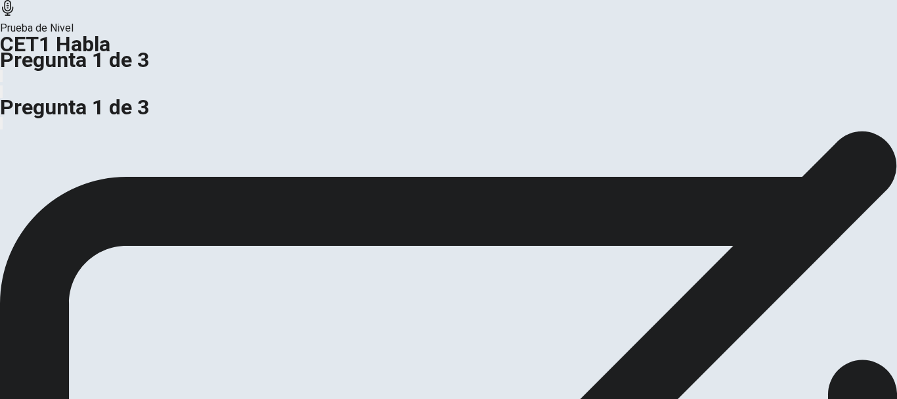
drag, startPoint x: 635, startPoint y: 158, endPoint x: 213, endPoint y: 36, distance: 439.5
click at [13, 16] on icon at bounding box center [7, 8] width 11 height 16
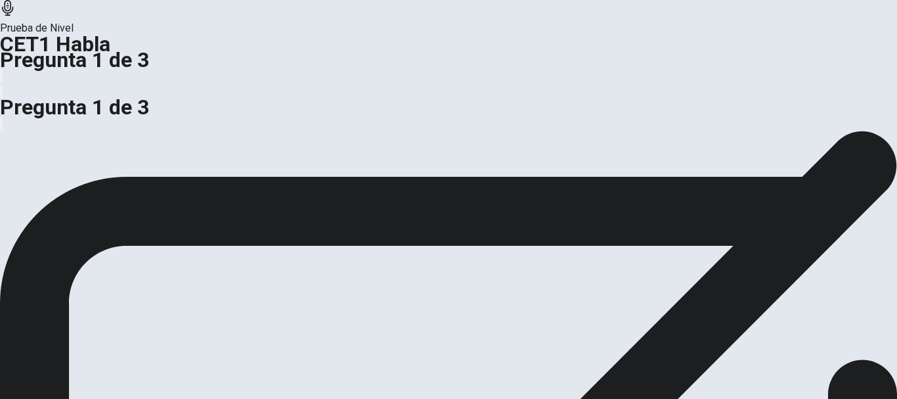
click at [13, 16] on icon at bounding box center [7, 8] width 11 height 16
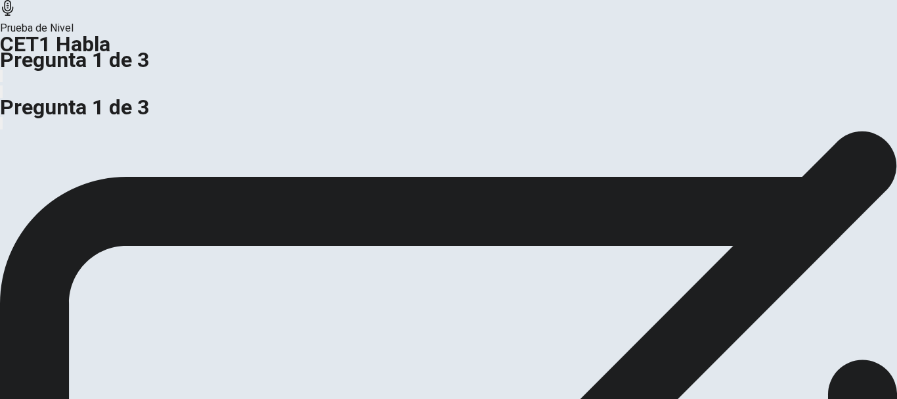
click at [13, 16] on icon at bounding box center [7, 8] width 11 height 16
click at [17, 81] on icon "button" at bounding box center [9, 87] width 16 height 12
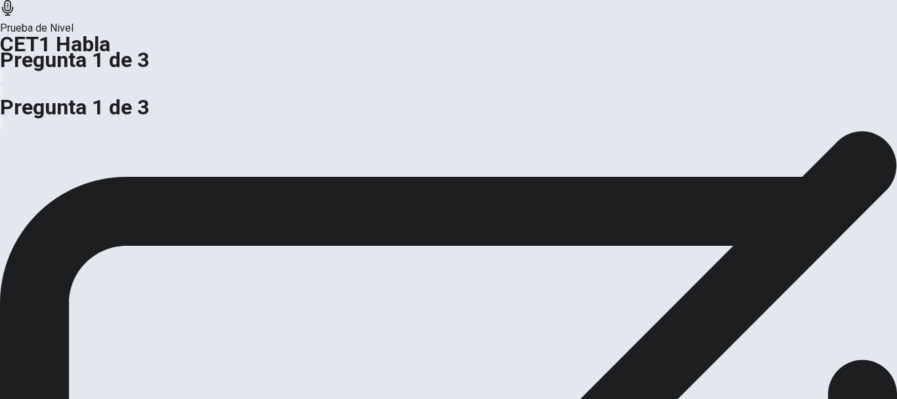
drag, startPoint x: 453, startPoint y: 179, endPoint x: 445, endPoint y: 208, distance: 29.3
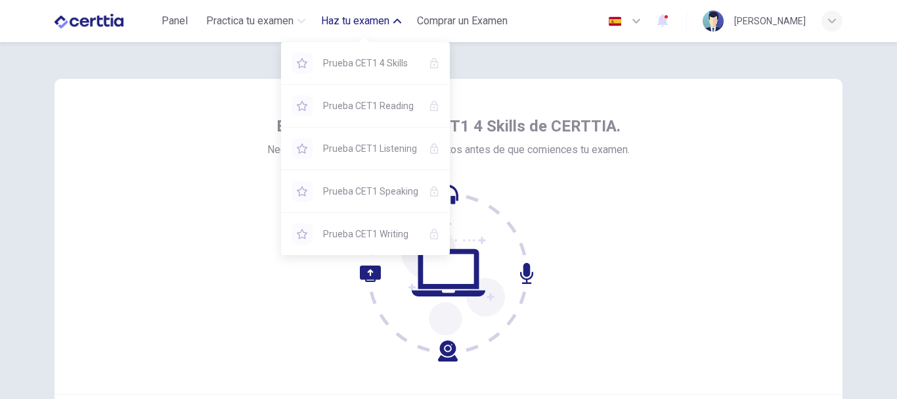
click at [386, 24] on span "Haz tu examen" at bounding box center [355, 21] width 68 height 16
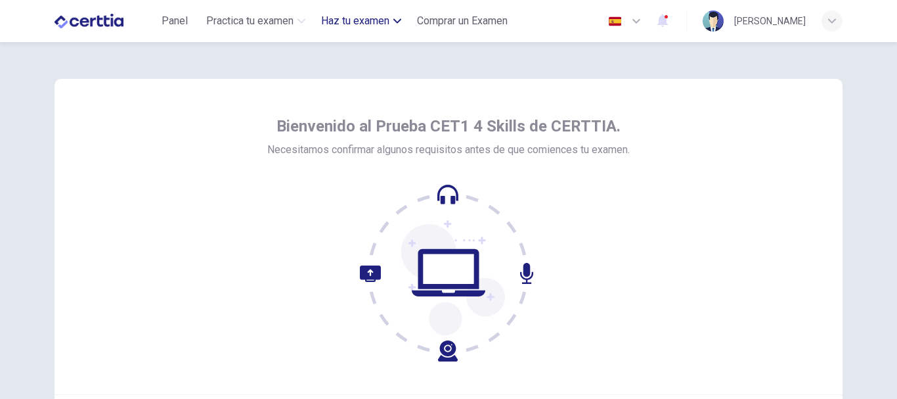
click at [386, 24] on span "Haz tu examen" at bounding box center [355, 21] width 68 height 16
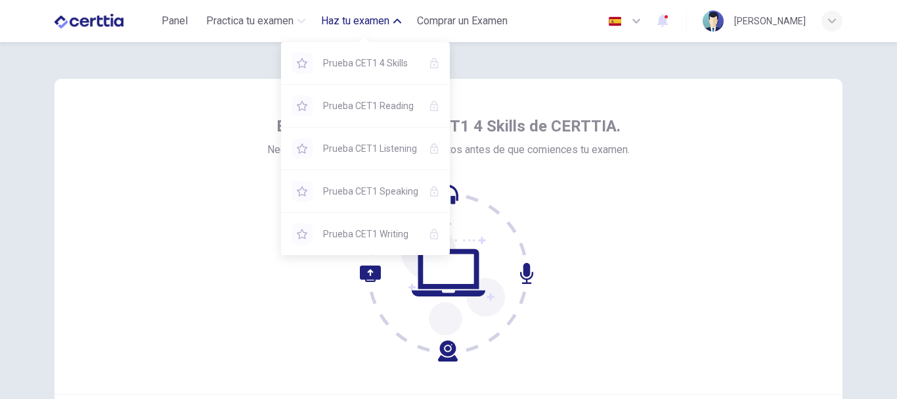
click at [361, 21] on span "Haz tu examen" at bounding box center [355, 21] width 68 height 16
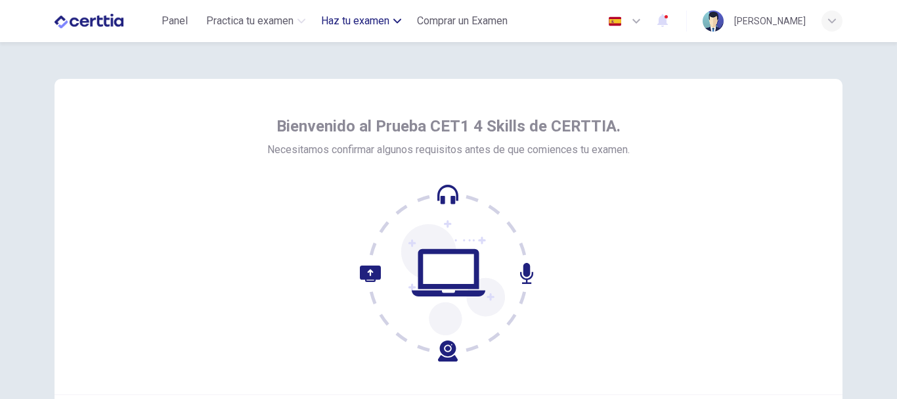
click at [390, 18] on span "Haz tu examen" at bounding box center [355, 21] width 68 height 16
click at [668, 18] on icon "button" at bounding box center [662, 20] width 11 height 13
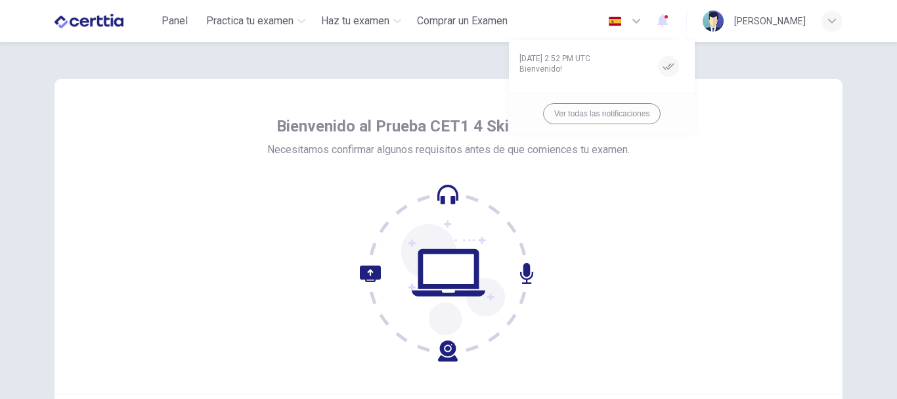
click at [371, 21] on div at bounding box center [448, 199] width 897 height 399
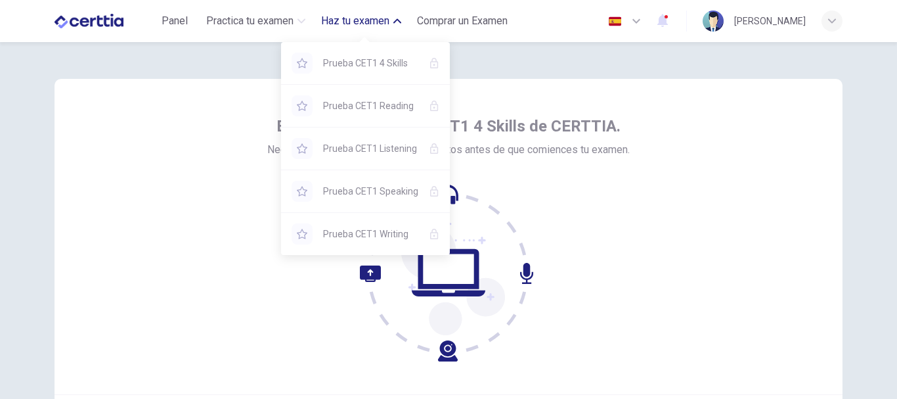
click at [378, 18] on span "Haz tu examen" at bounding box center [355, 21] width 68 height 16
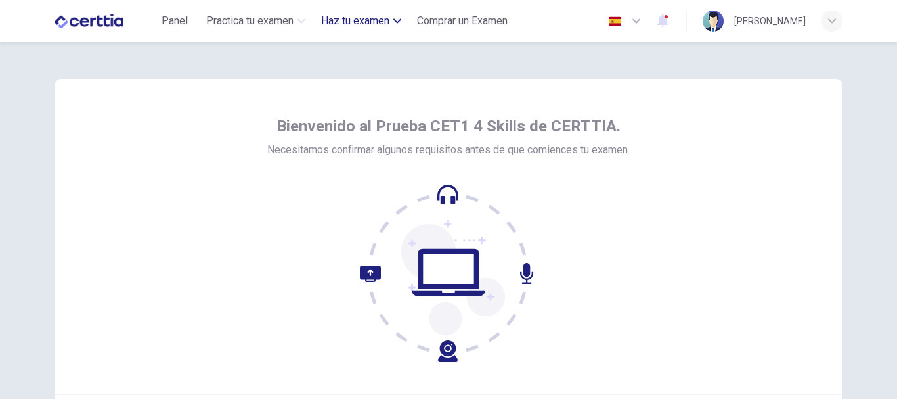
click at [378, 18] on span "Haz tu examen" at bounding box center [355, 21] width 68 height 16
click at [256, 60] on div "Bienvenido al Prueba CET1 4 Skills de CERTTIA. Necesitamos confirmar algunos re…" at bounding box center [448, 273] width 830 height 463
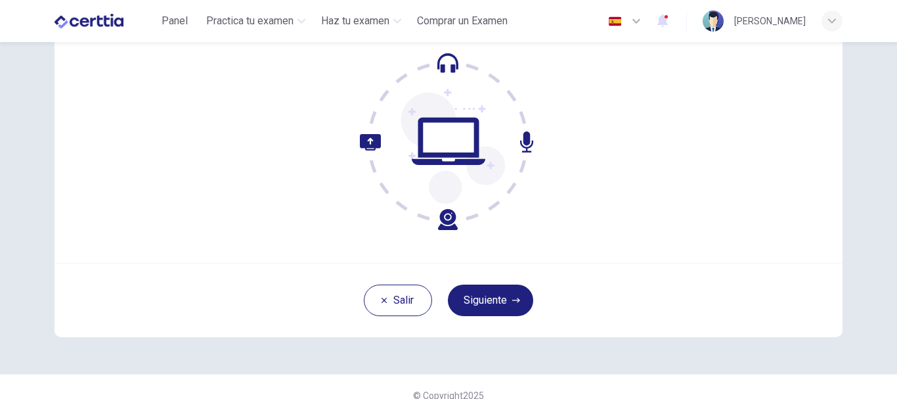
scroll to position [148, 0]
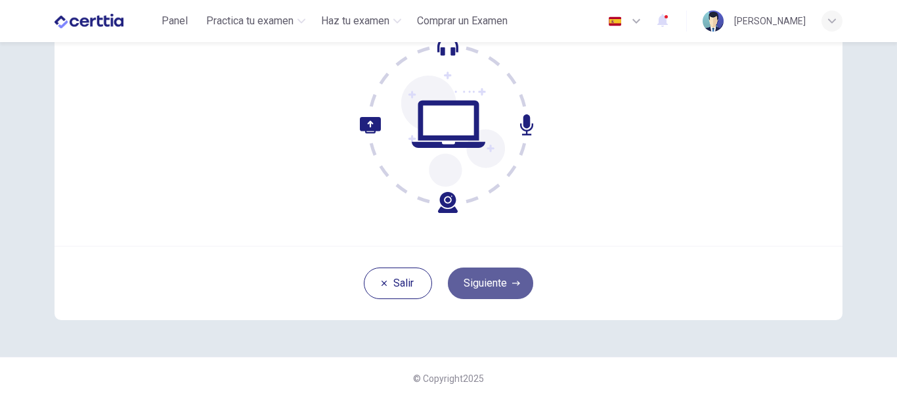
click at [495, 280] on button "Siguiente" at bounding box center [490, 283] width 85 height 32
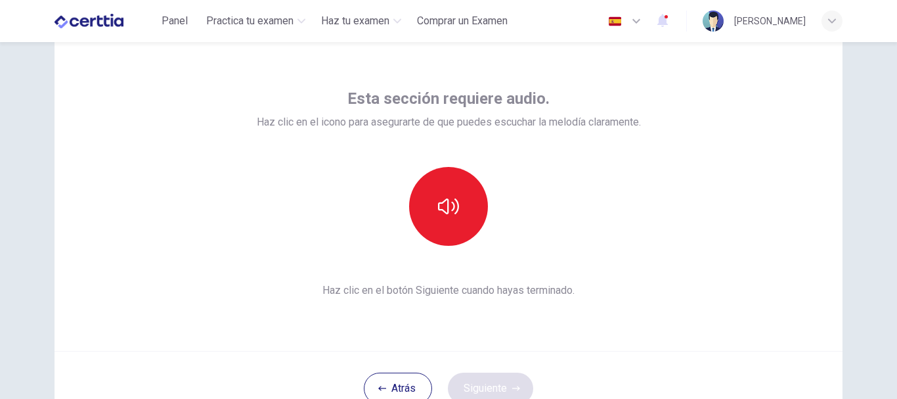
scroll to position [70, 0]
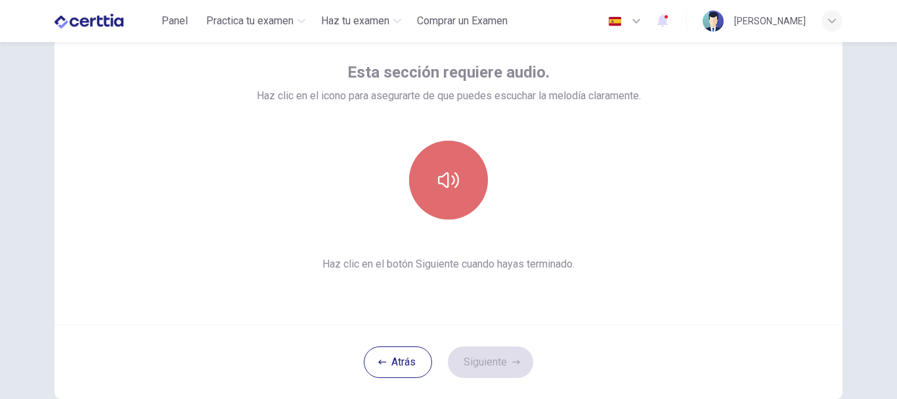
click at [449, 192] on button "button" at bounding box center [448, 180] width 79 height 79
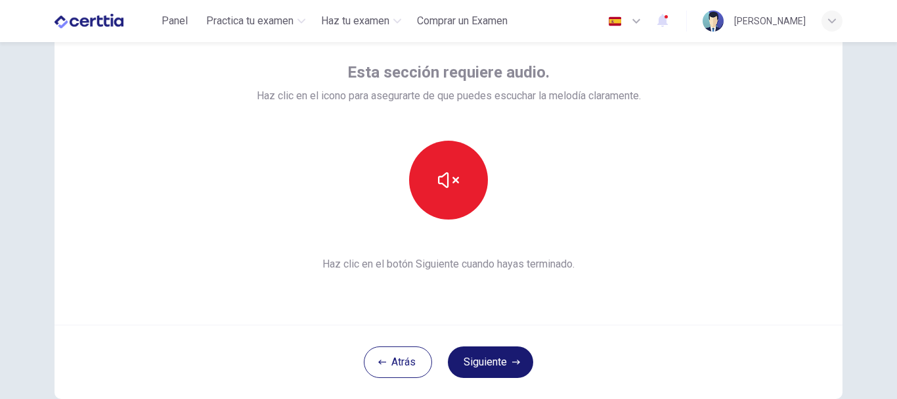
click at [478, 355] on button "Siguiente" at bounding box center [490, 362] width 85 height 32
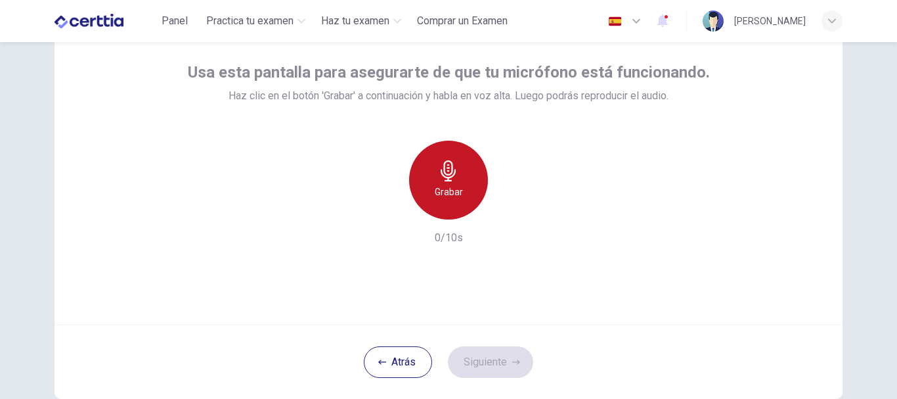
click at [449, 176] on icon "button" at bounding box center [448, 170] width 15 height 21
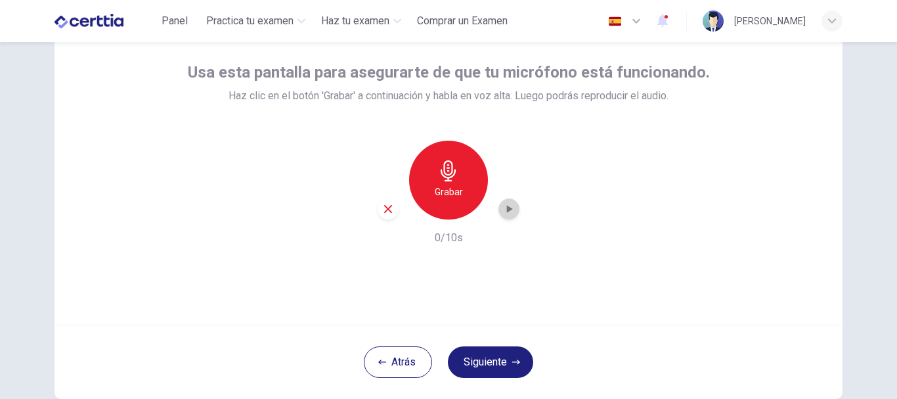
click at [507, 210] on icon "button" at bounding box center [510, 209] width 6 height 8
click at [383, 206] on icon "button" at bounding box center [388, 209] width 12 height 12
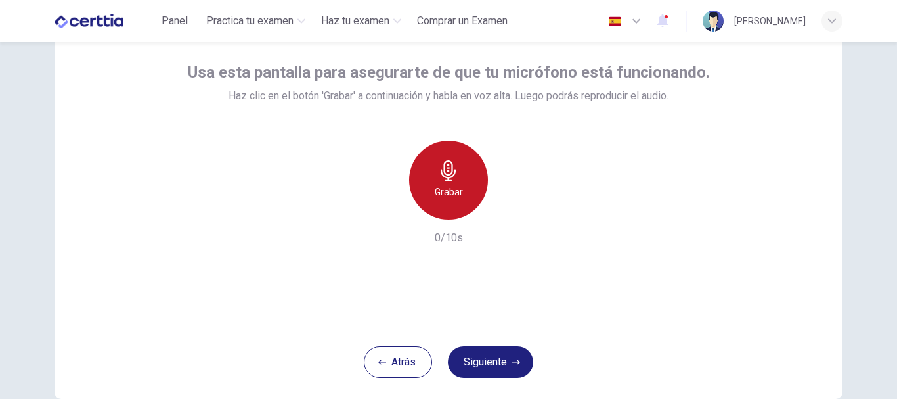
click at [439, 195] on h6 "Grabar" at bounding box center [449, 192] width 28 height 16
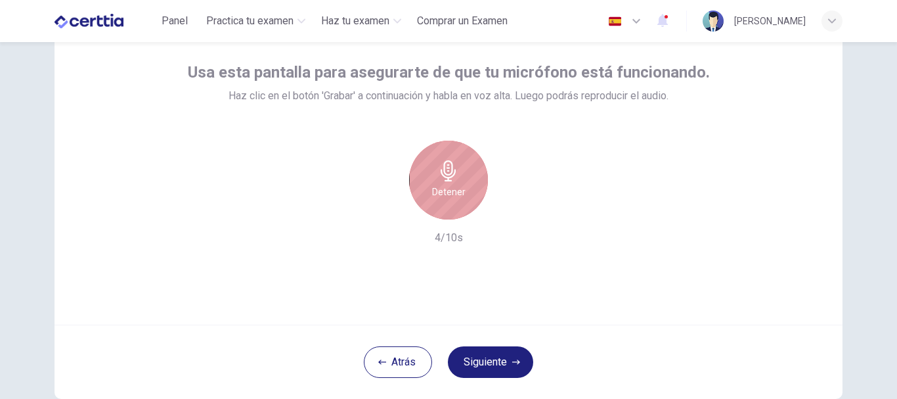
click at [439, 195] on h6 "Detener" at bounding box center [448, 192] width 33 height 16
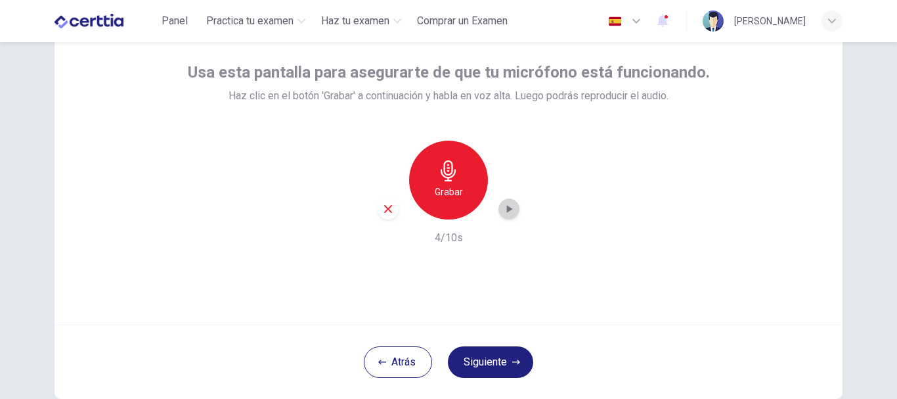
click at [509, 208] on icon "button" at bounding box center [508, 208] width 13 height 13
click at [473, 356] on button "Siguiente" at bounding box center [490, 362] width 85 height 32
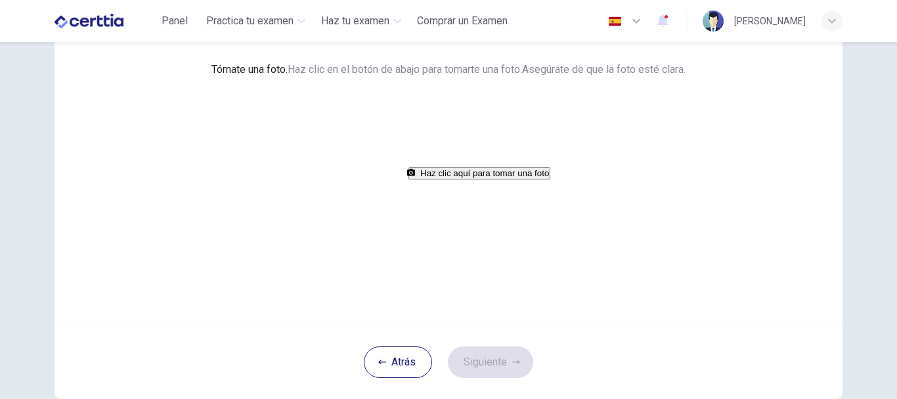
click at [474, 179] on button "Haz clic aquí para tomar una foto" at bounding box center [480, 173] width 142 height 12
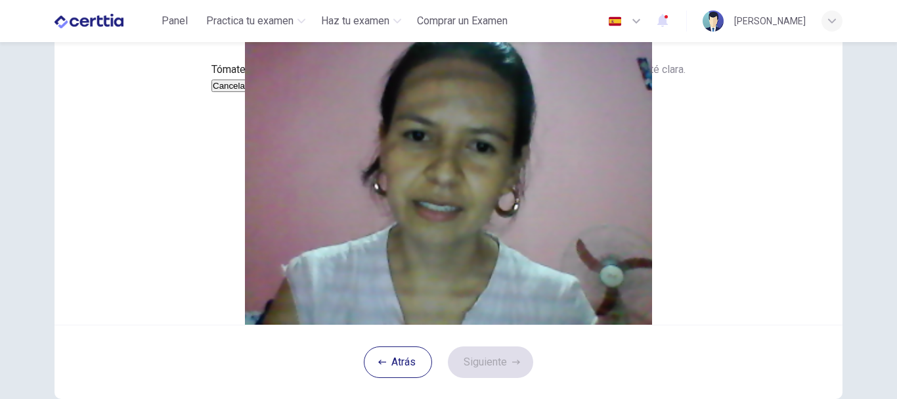
click at [284, 92] on button "Guardar" at bounding box center [266, 85] width 35 height 12
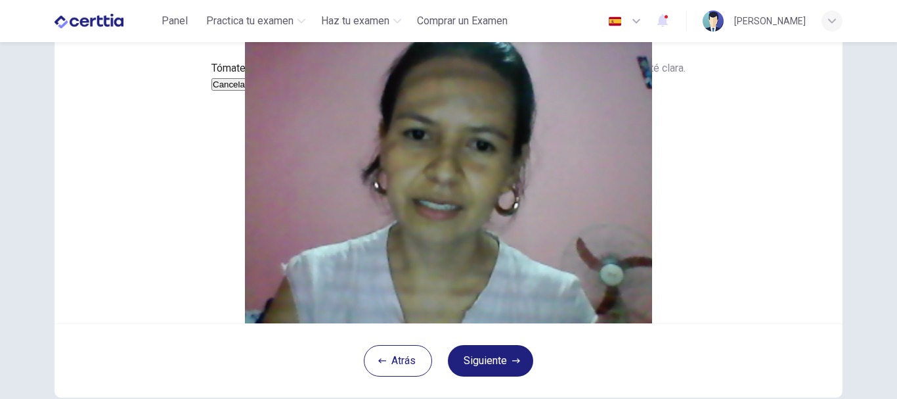
scroll to position [146, 0]
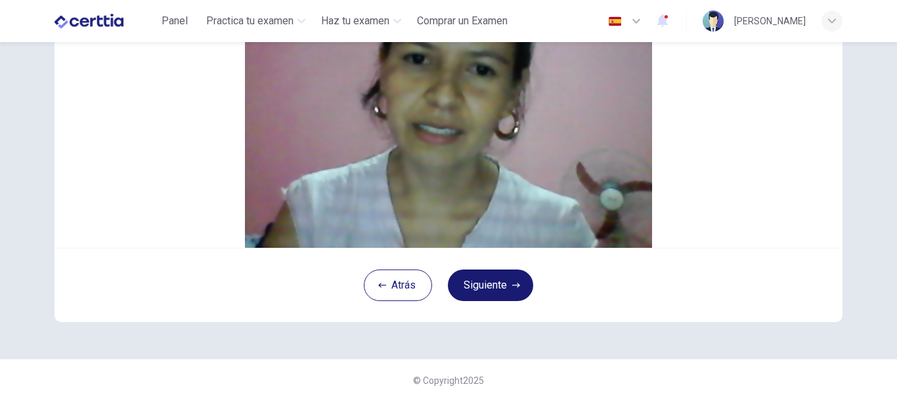
click at [470, 301] on button "Siguiente" at bounding box center [490, 285] width 85 height 32
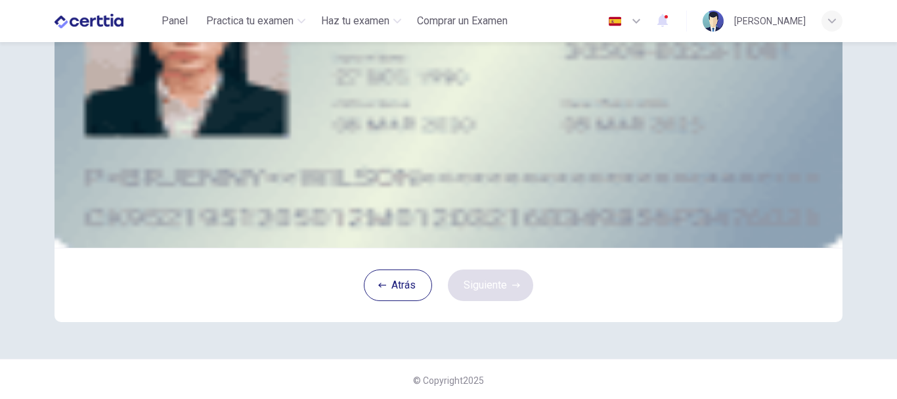
click at [470, 322] on div "Atrás Siguiente" at bounding box center [449, 285] width 788 height 74
click at [154, 31] on button "upload" at bounding box center [153, 24] width 3 height 12
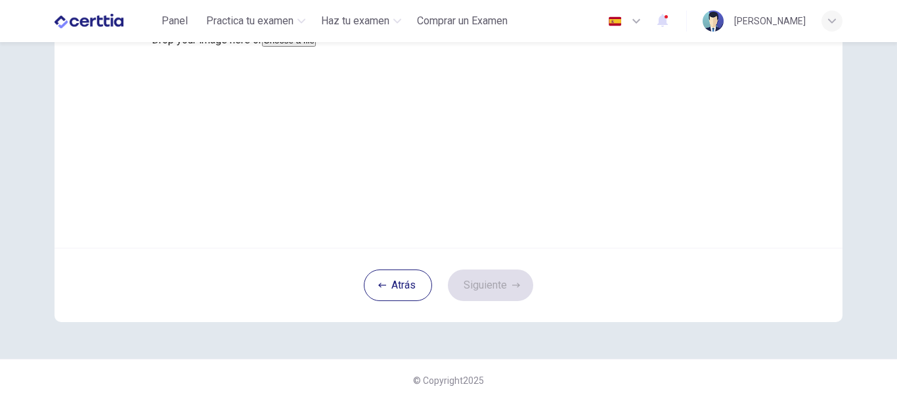
click at [316, 47] on button "Choose a file" at bounding box center [289, 40] width 54 height 12
click at [187, 79] on button "Guardar" at bounding box center [169, 72] width 35 height 12
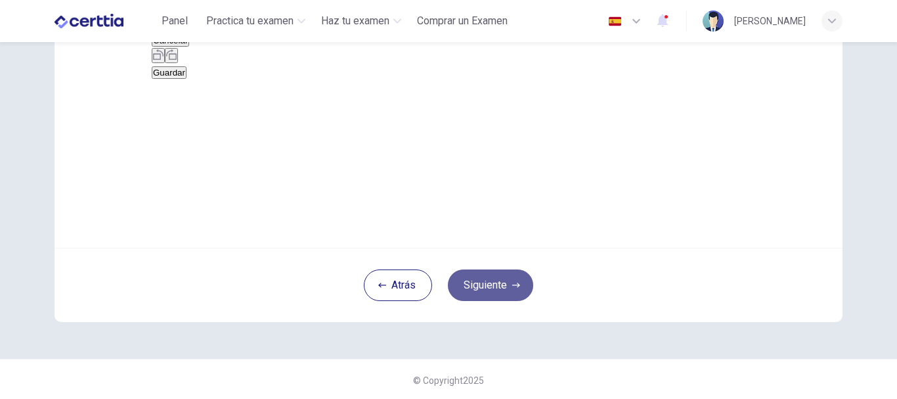
click at [495, 301] on button "Siguiente" at bounding box center [490, 285] width 85 height 32
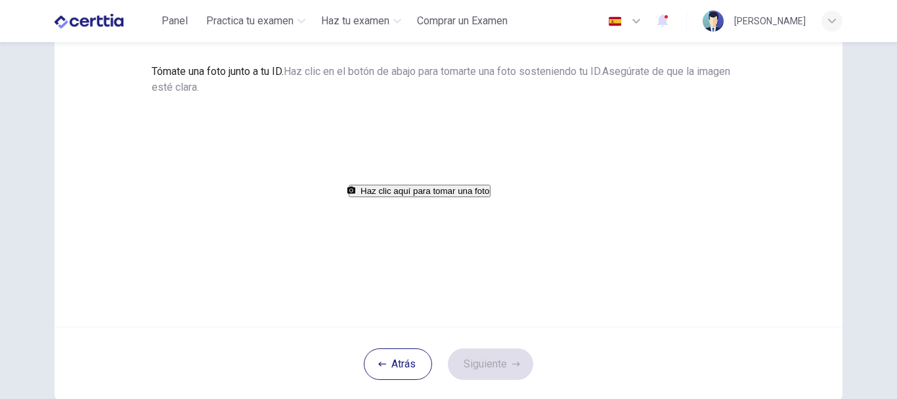
scroll to position [41, 0]
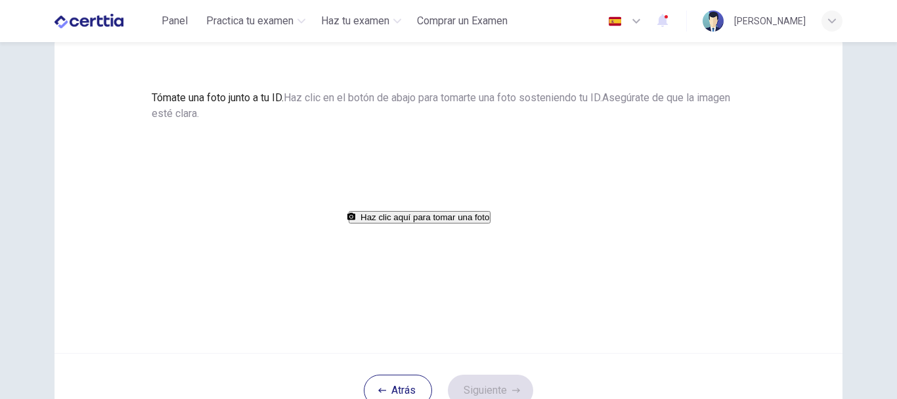
click at [407, 223] on button "Haz clic aquí para tomar una foto" at bounding box center [420, 217] width 142 height 12
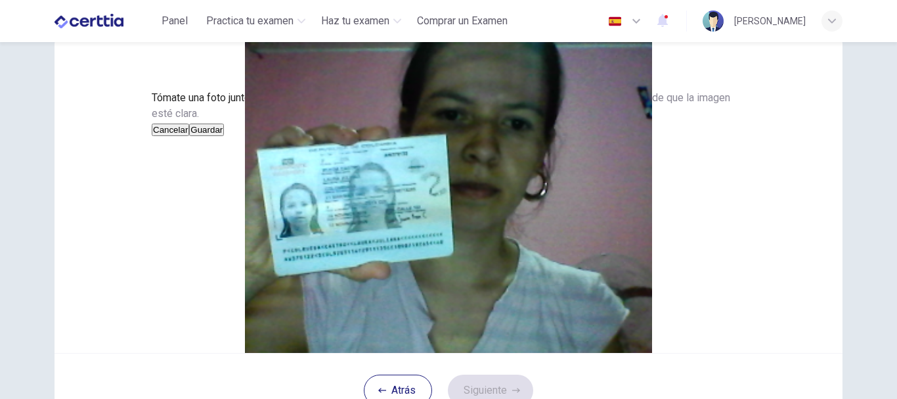
click at [224, 136] on button "Guardar" at bounding box center [206, 129] width 35 height 12
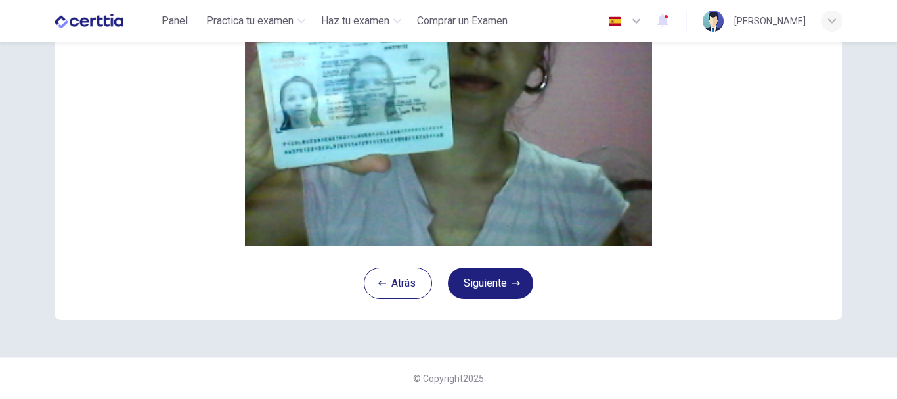
scroll to position [177, 0]
click at [482, 299] on button "Siguiente" at bounding box center [490, 283] width 85 height 32
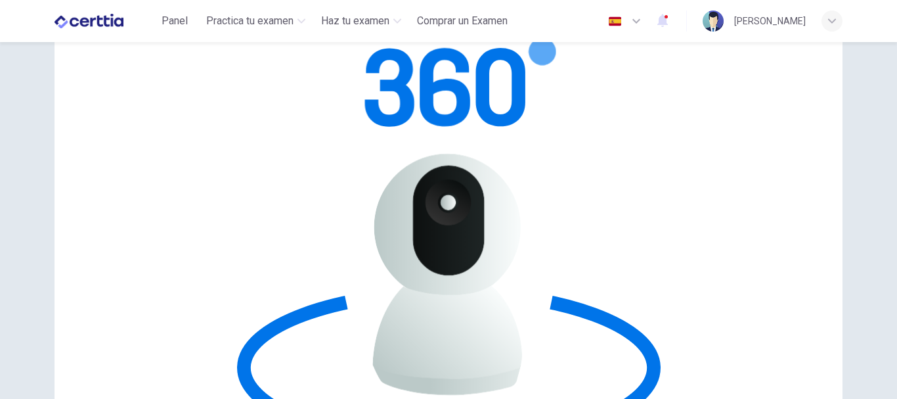
scroll to position [43, 0]
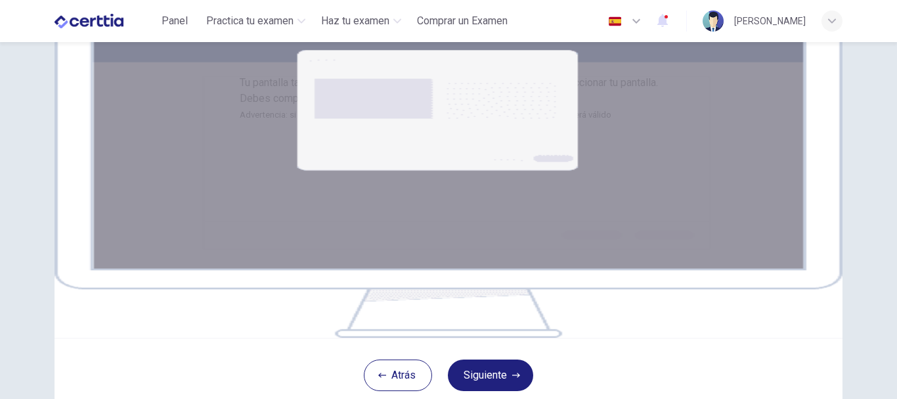
scroll to position [282, 0]
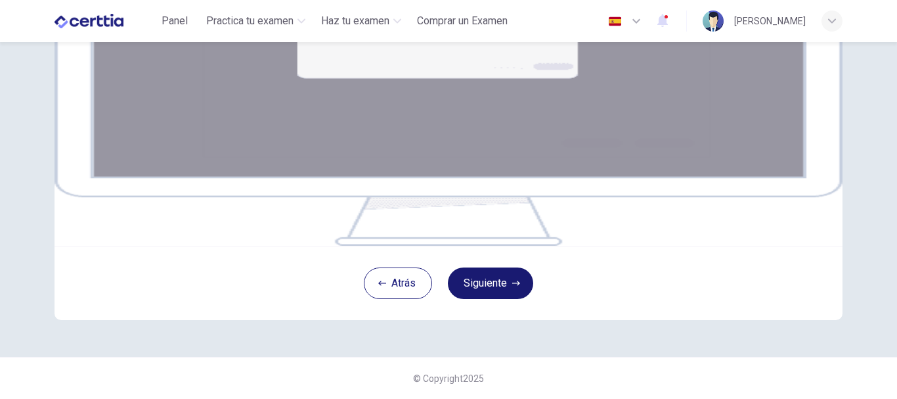
click at [483, 280] on button "Siguiente" at bounding box center [490, 283] width 85 height 32
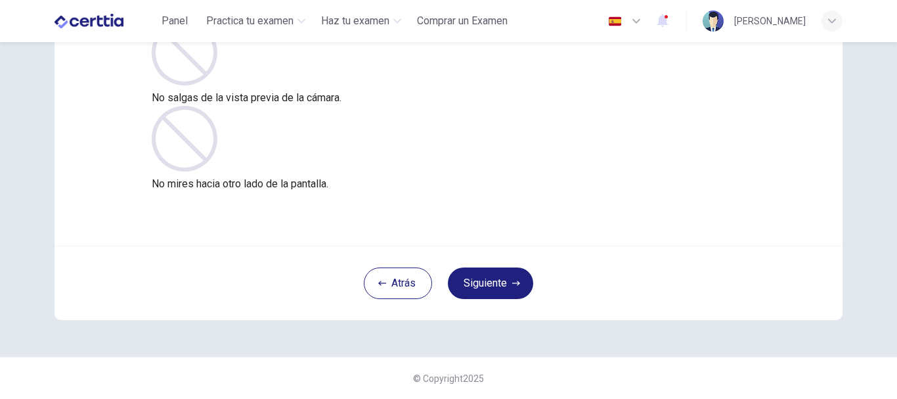
scroll to position [148, 0]
click at [488, 280] on button "Siguiente" at bounding box center [490, 283] width 85 height 32
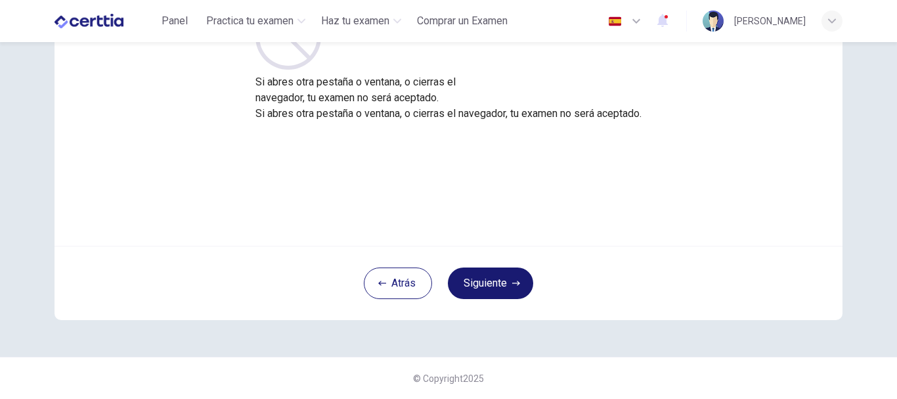
click at [488, 280] on button "Siguiente" at bounding box center [490, 283] width 85 height 32
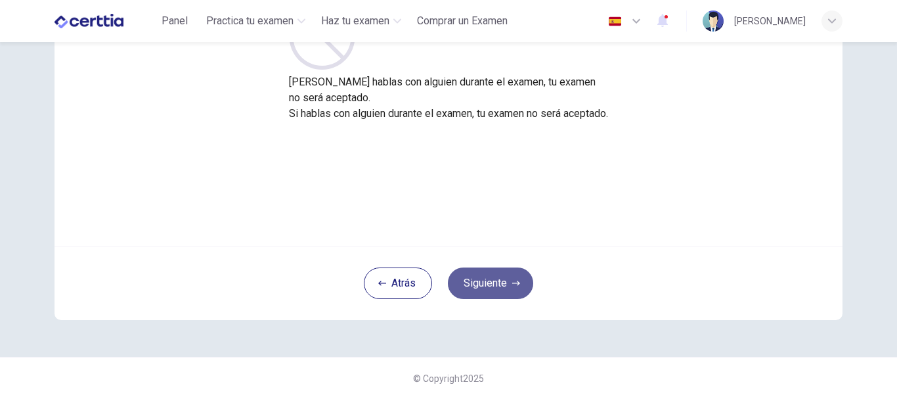
click at [488, 280] on button "Siguiente" at bounding box center [490, 283] width 85 height 32
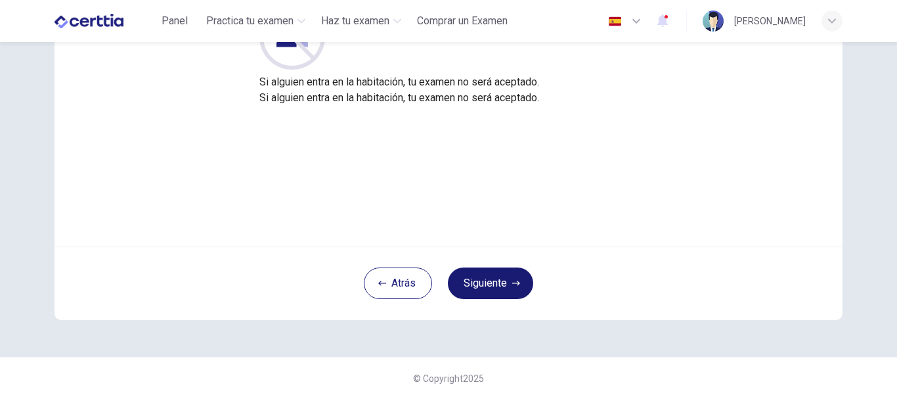
click at [488, 280] on button "Siguiente" at bounding box center [490, 283] width 85 height 32
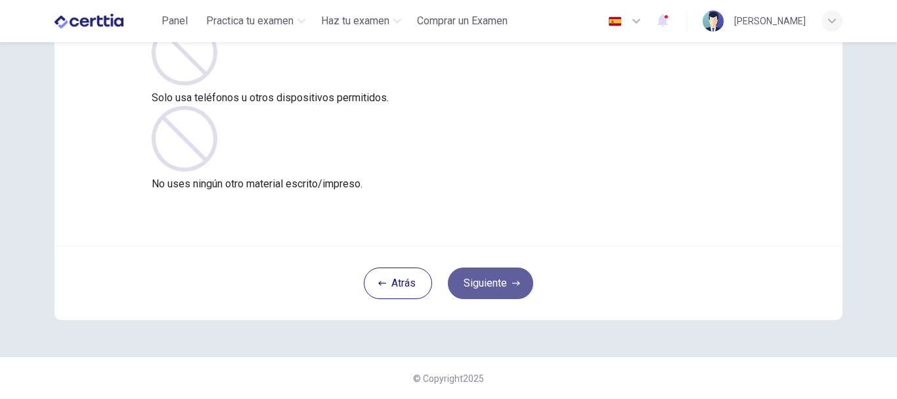
click at [488, 280] on button "Siguiente" at bounding box center [490, 283] width 85 height 32
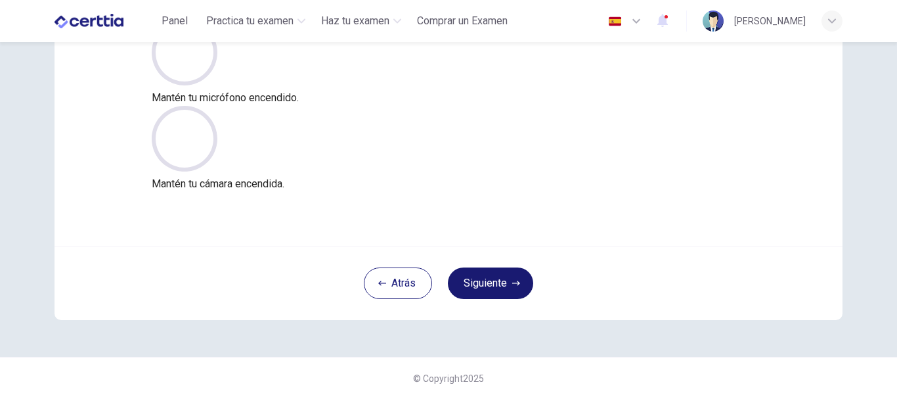
click at [488, 280] on button "Siguiente" at bounding box center [490, 283] width 85 height 32
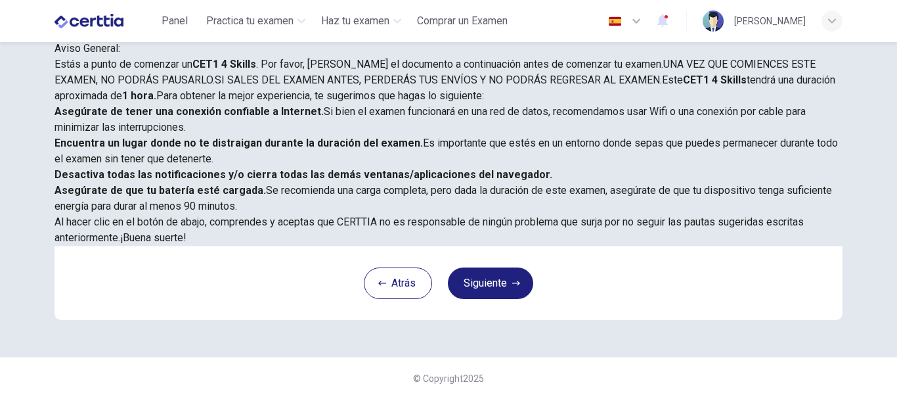
scroll to position [332, 0]
click at [470, 283] on button "Siguiente" at bounding box center [490, 283] width 85 height 32
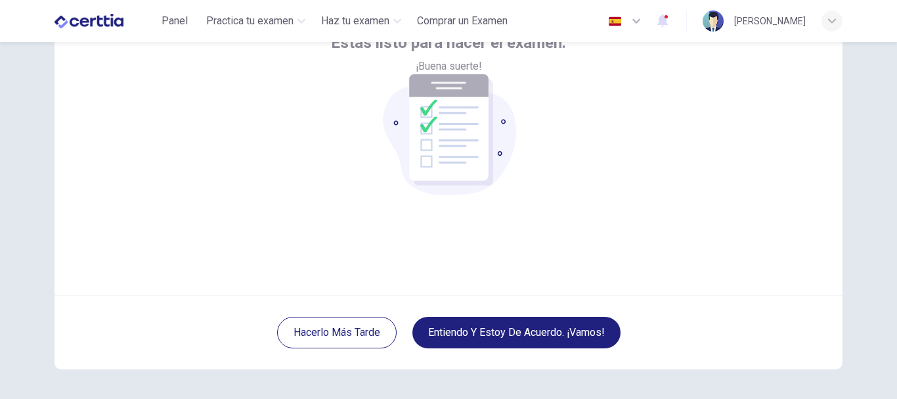
scroll to position [148, 0]
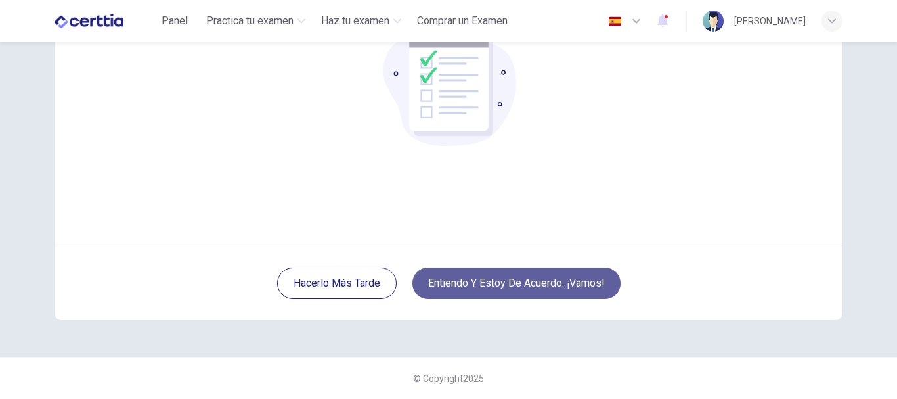
click at [440, 273] on button "Entiendo y estoy de acuerdo. ¡Vamos!" at bounding box center [516, 283] width 208 height 32
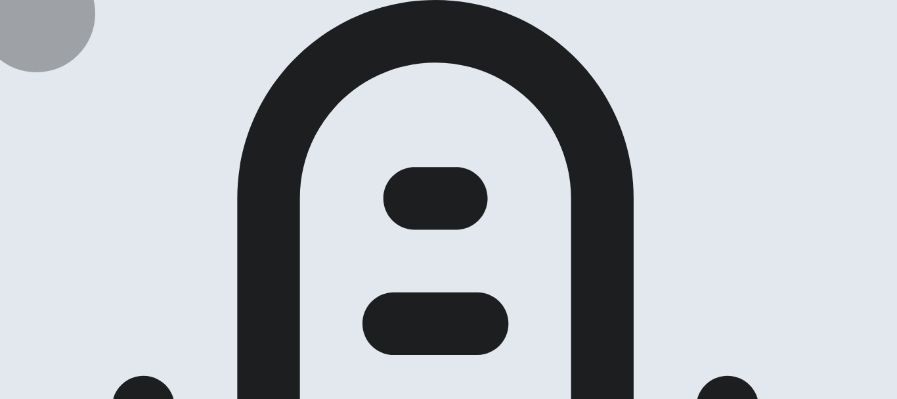
drag, startPoint x: 490, startPoint y: 287, endPoint x: 505, endPoint y: 286, distance: 15.2
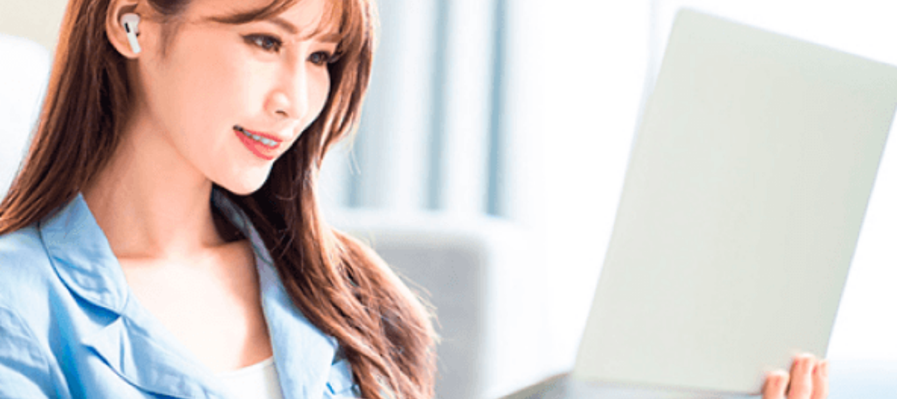
scroll to position [106, 0]
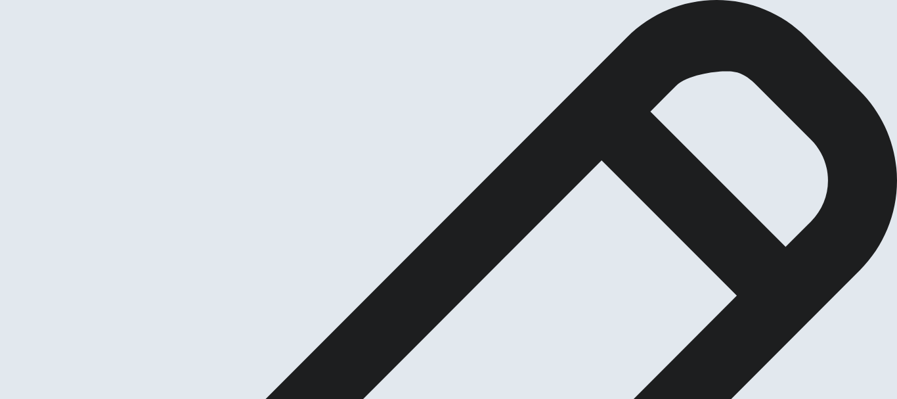
scroll to position [37, 0]
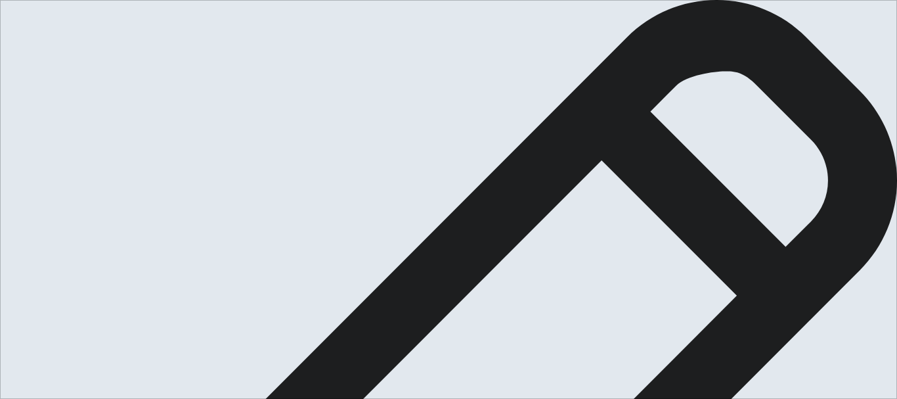
scroll to position [1, 0]
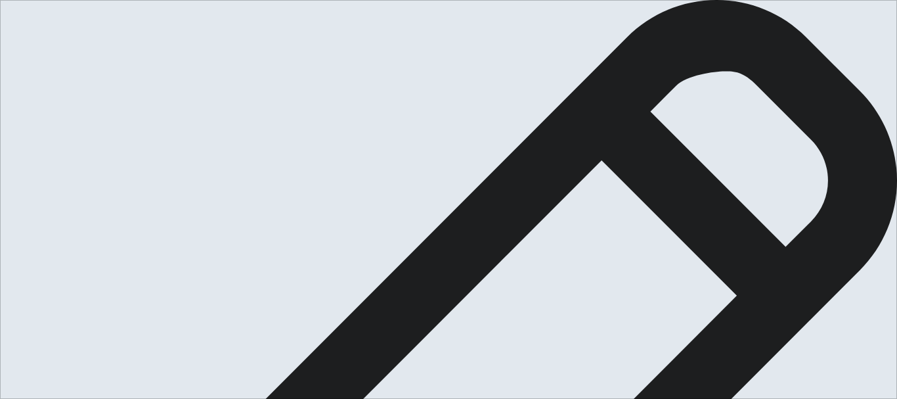
type textarea "**********"
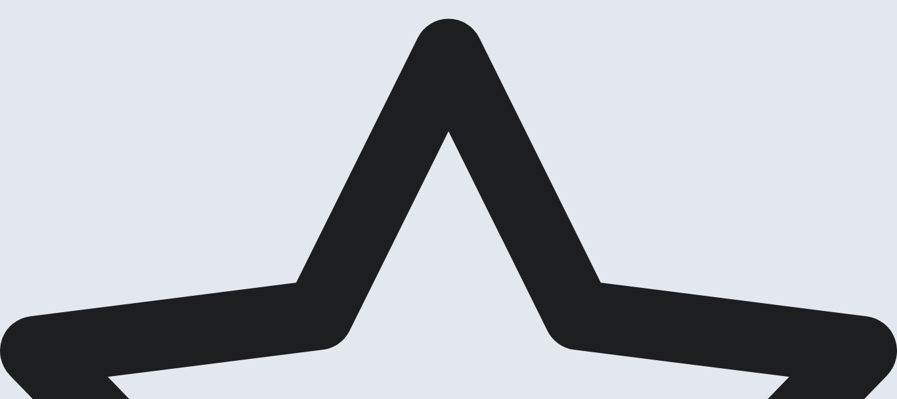
scroll to position [79, 0]
